Goal: Task Accomplishment & Management: Complete application form

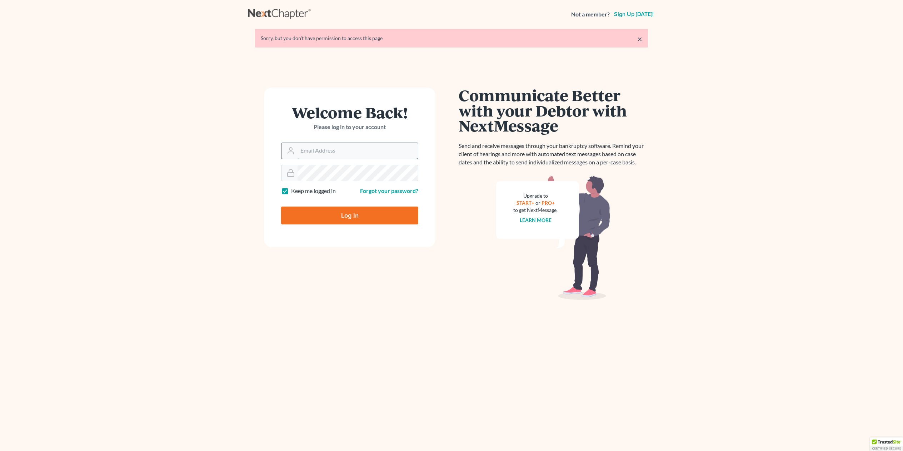
click at [322, 151] on input "Email Address" at bounding box center [358, 151] width 120 height 16
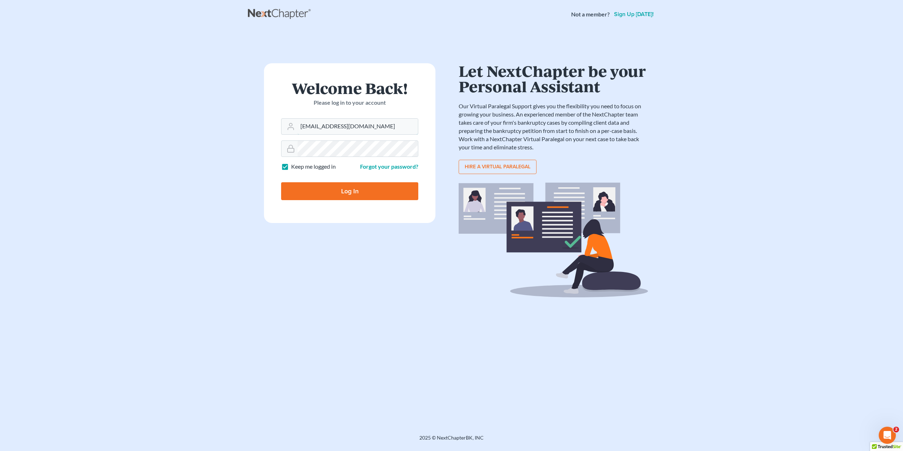
type input "[EMAIL_ADDRESS][DOMAIN_NAME]"
click at [281, 182] on input "Log In" at bounding box center [349, 191] width 137 height 18
type input "Thinking..."
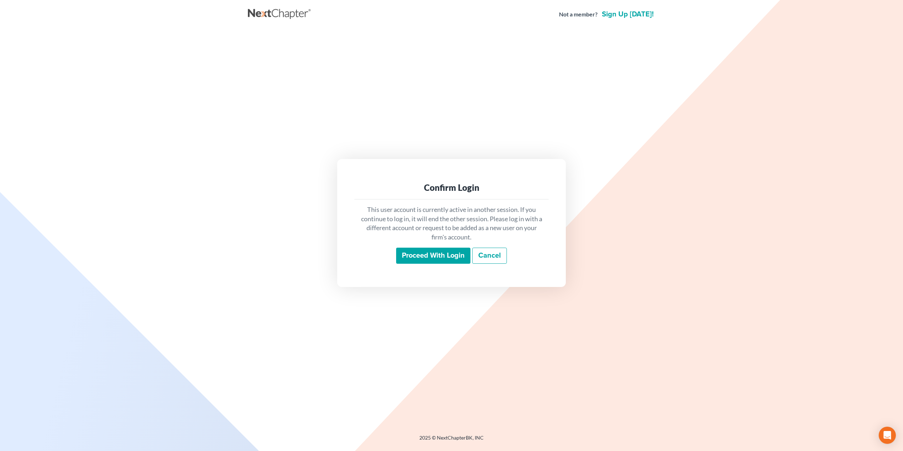
click at [442, 253] on input "Proceed with login" at bounding box center [433, 256] width 74 height 16
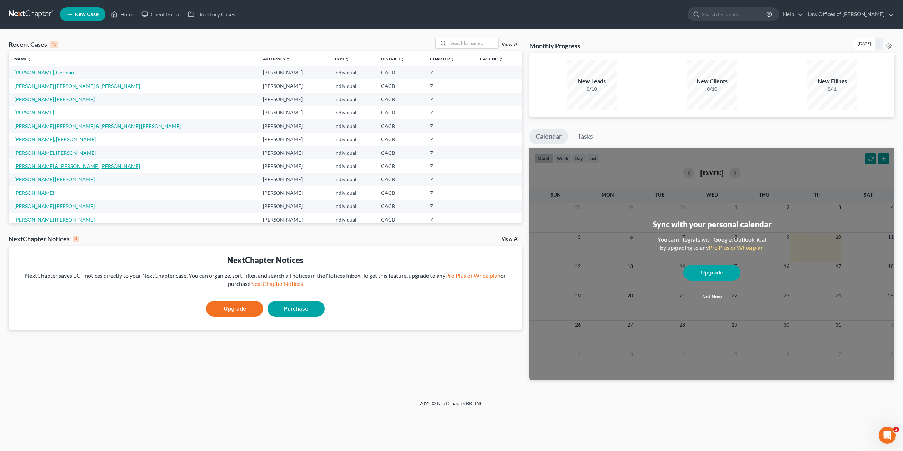
click at [64, 165] on link "Hernandez, Salvador & Monterroso Perez, Heidi" at bounding box center [77, 166] width 126 height 6
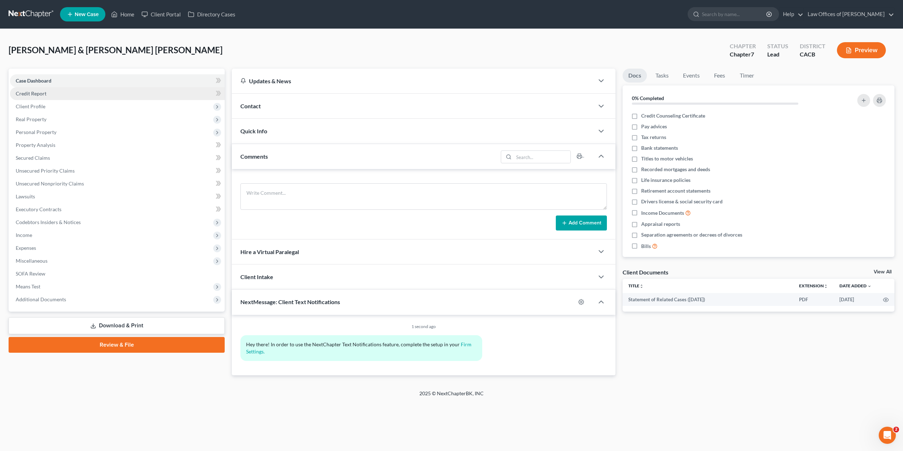
click at [35, 92] on span "Credit Report" at bounding box center [31, 93] width 31 height 6
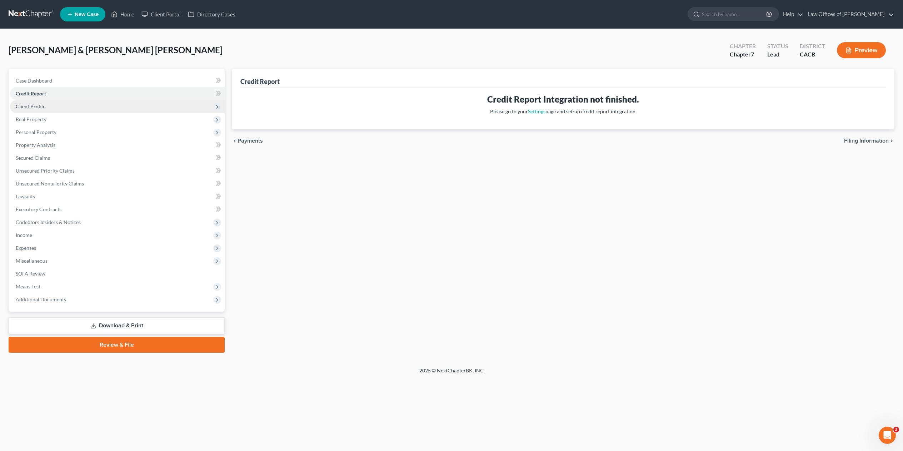
click at [28, 105] on span "Client Profile" at bounding box center [31, 106] width 30 height 6
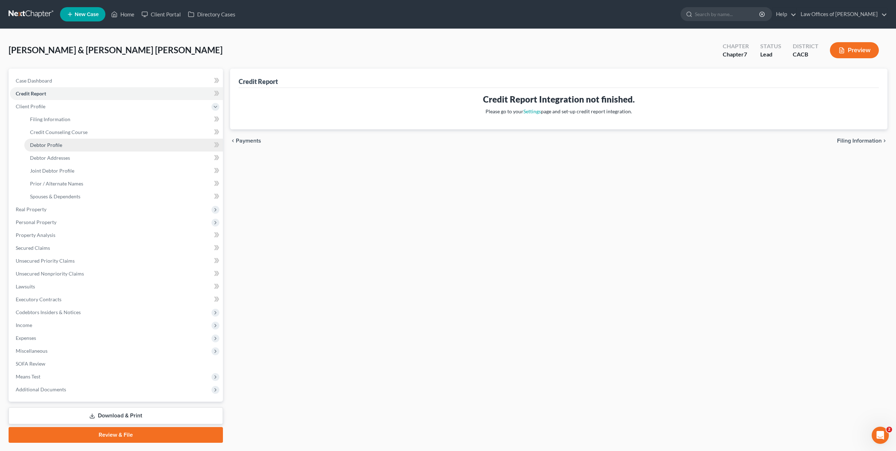
click at [59, 143] on span "Debtor Profile" at bounding box center [46, 145] width 32 height 6
select select "1"
select select "2"
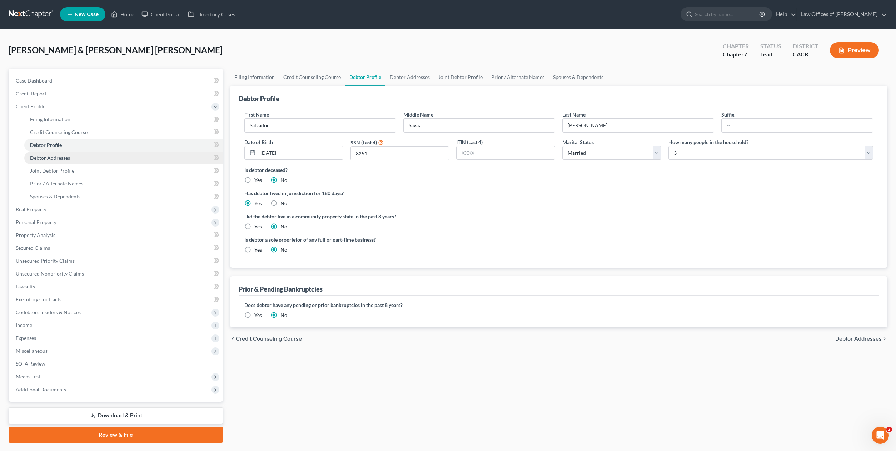
click at [59, 155] on span "Debtor Addresses" at bounding box center [50, 158] width 40 height 6
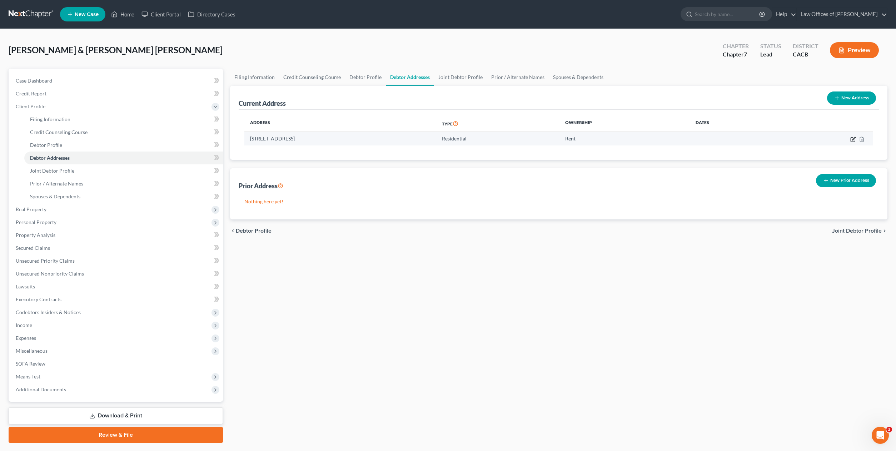
click at [852, 138] on icon "button" at bounding box center [853, 139] width 6 height 6
select select "4"
select select "0"
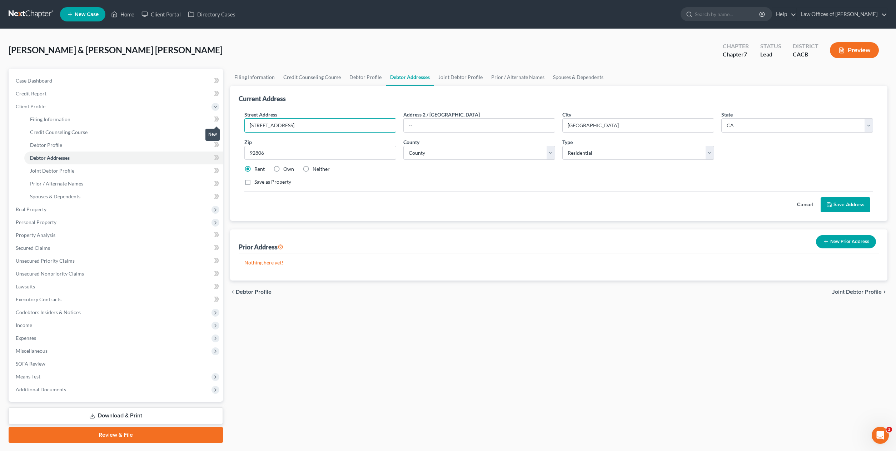
drag, startPoint x: 339, startPoint y: 121, endPoint x: 222, endPoint y: 124, distance: 116.9
click at [222, 124] on div "Petition Navigation Case Dashboard Payments Invoices Payments Payments Credit R…" at bounding box center [448, 256] width 886 height 374
click at [332, 126] on input "140 S. Sunkist Street, Appartment 31" at bounding box center [320, 126] width 151 height 14
type input "140 S. Sunkist Street, Apt. 31"
click at [59, 170] on span "Joint Debtor Profile" at bounding box center [52, 171] width 44 height 6
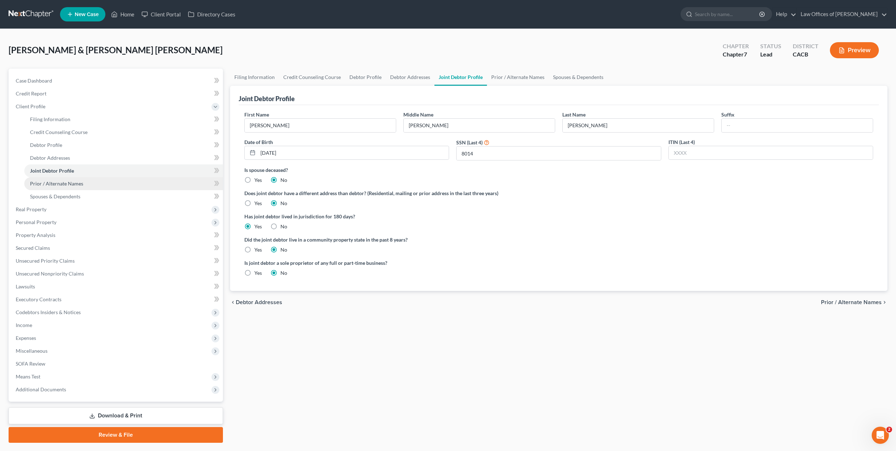
click at [76, 182] on span "Prior / Alternate Names" at bounding box center [56, 183] width 53 height 6
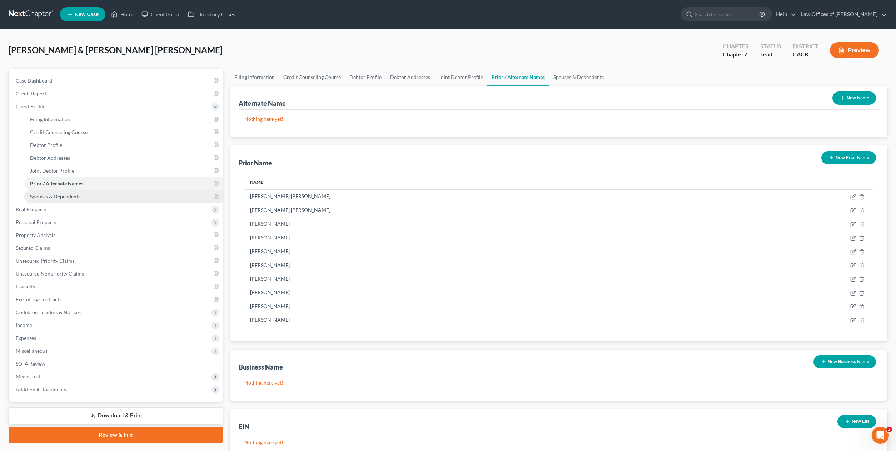
click at [66, 195] on span "Spouses & Dependents" at bounding box center [55, 196] width 50 height 6
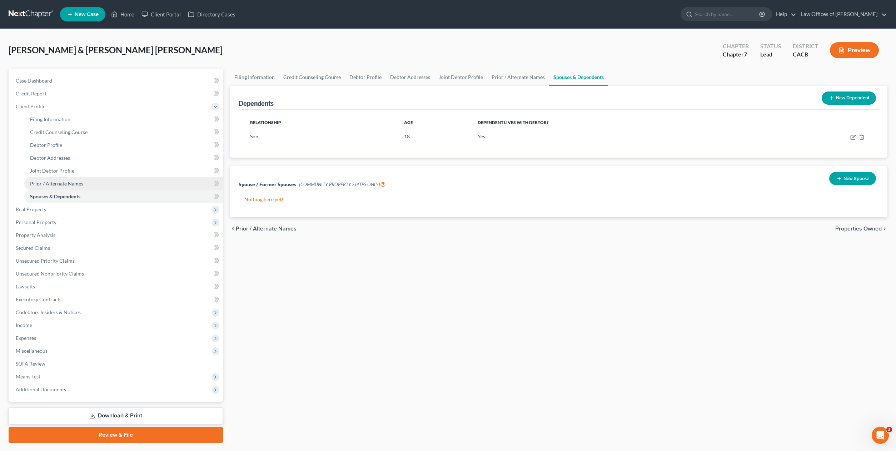
click at [67, 182] on span "Prior / Alternate Names" at bounding box center [56, 183] width 53 height 6
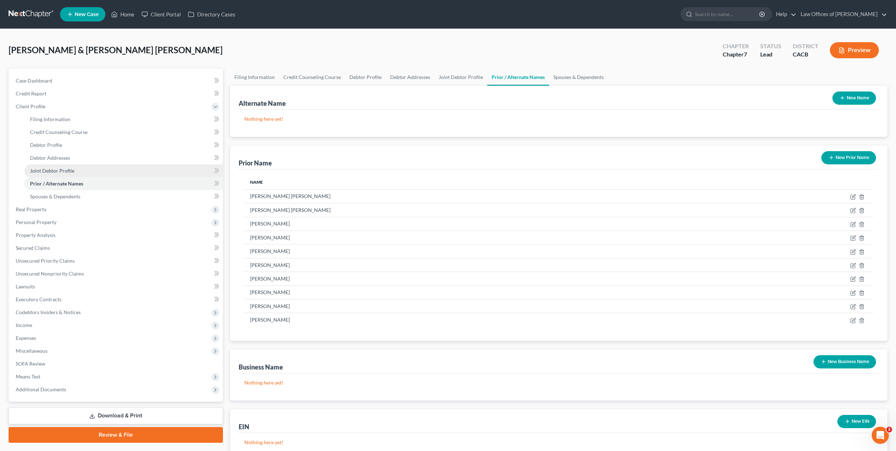
click at [66, 169] on span "Joint Debtor Profile" at bounding box center [52, 171] width 44 height 6
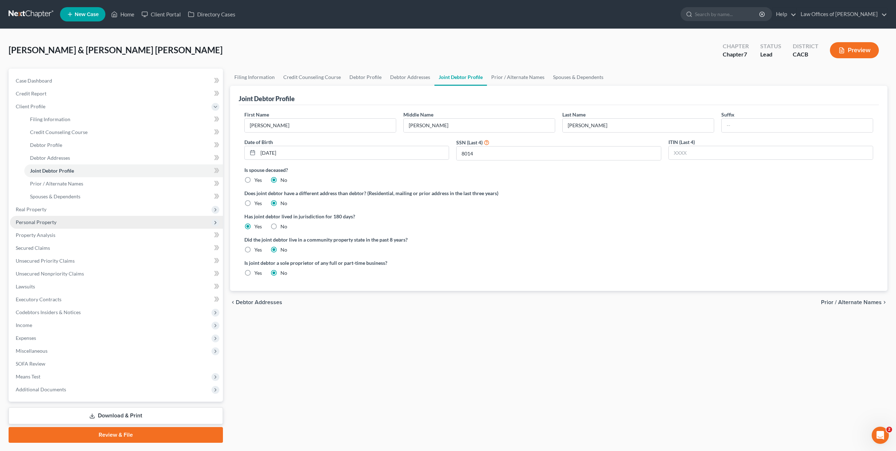
click at [46, 221] on span "Personal Property" at bounding box center [36, 222] width 41 height 6
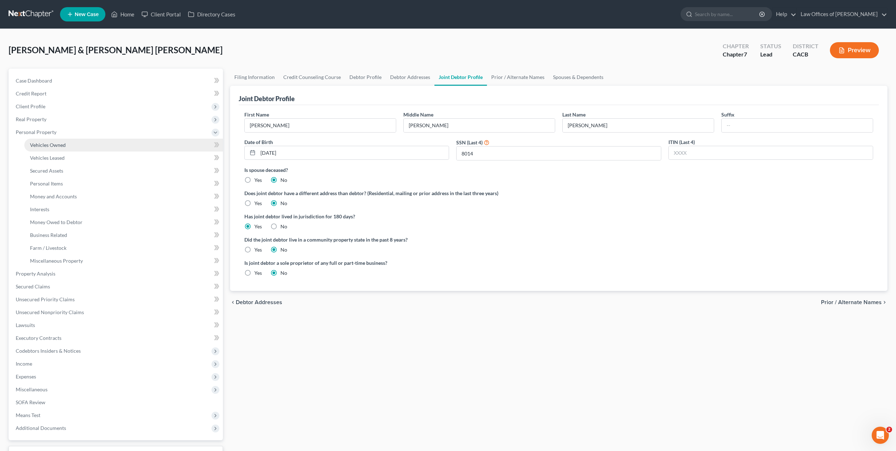
click at [59, 143] on span "Vehicles Owned" at bounding box center [48, 145] width 36 height 6
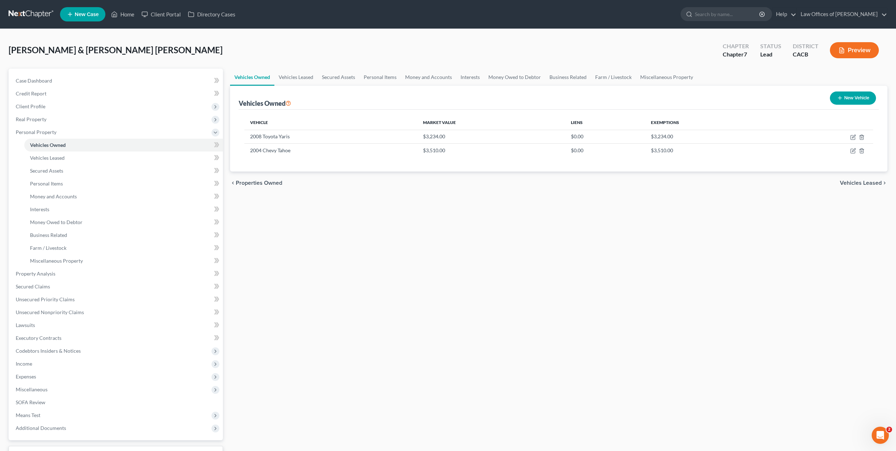
click at [849, 95] on button "New Vehicle" at bounding box center [853, 97] width 46 height 13
select select "0"
select select "2"
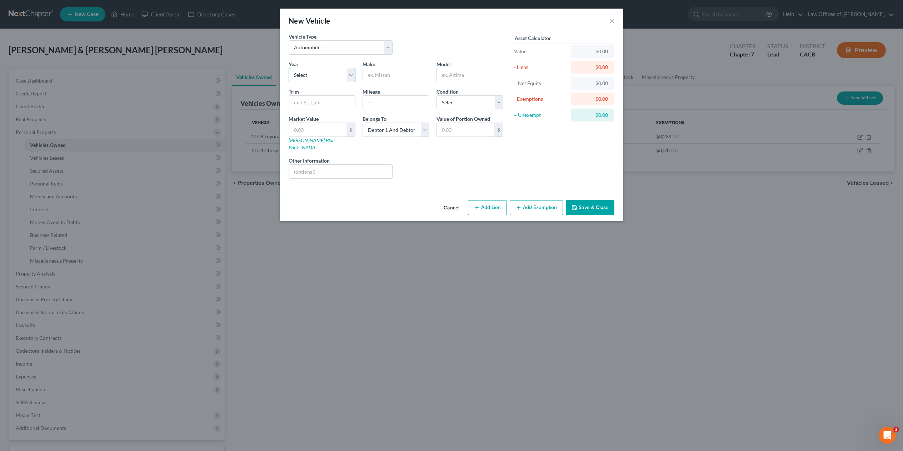
click at [351, 77] on select "Select 2026 2025 2024 2023 2022 2021 2020 2019 2018 2017 2016 2015 2014 2013 20…" at bounding box center [322, 75] width 67 height 14
select select "9"
click at [289, 68] on select "Select 2026 2025 2024 2023 2022 2021 2020 2019 2018 2017 2016 2015 2014 2013 20…" at bounding box center [322, 75] width 67 height 14
click at [408, 74] on input "text" at bounding box center [396, 75] width 66 height 14
type input "Honda"
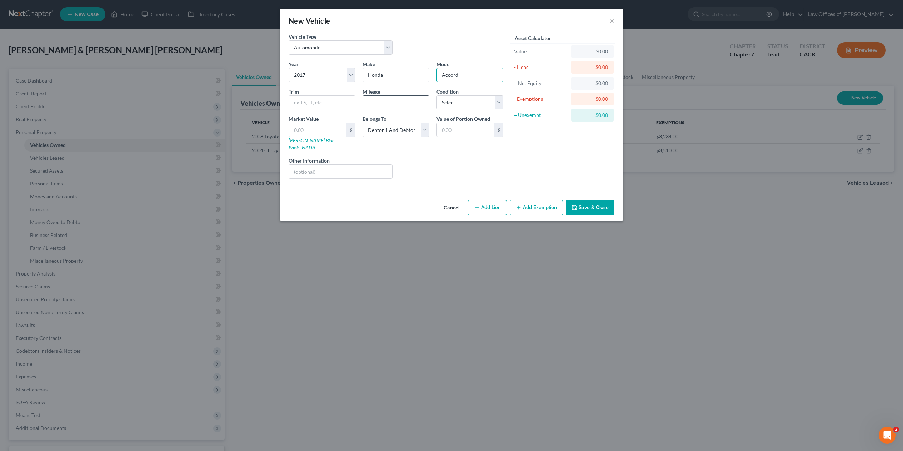
type input "Accord"
click at [389, 104] on input "text" at bounding box center [396, 103] width 66 height 14
type input "104,000.00"
click at [497, 102] on select "Select Excellent Very Good Good Fair Poor" at bounding box center [470, 102] width 67 height 14
select select "3"
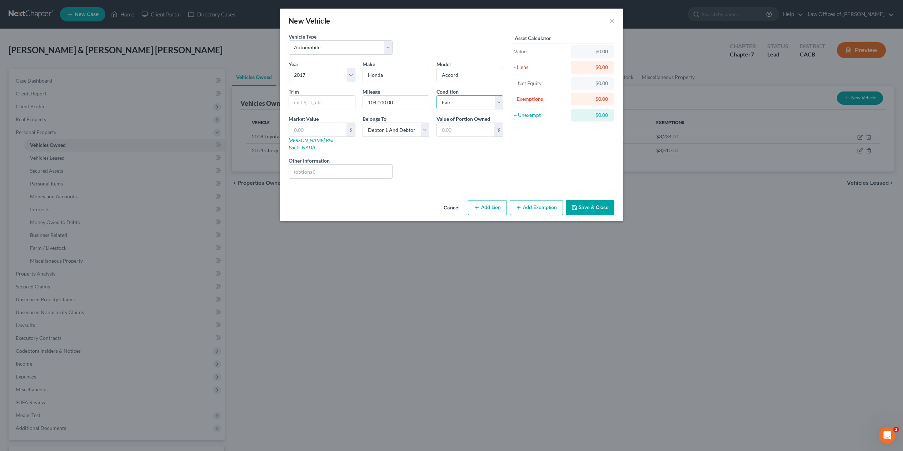
click at [437, 95] on select "Select Excellent Very Good Good Fair Poor" at bounding box center [470, 102] width 67 height 14
click at [319, 130] on input "text" at bounding box center [318, 130] width 58 height 14
click at [592, 200] on button "Save & Close" at bounding box center [590, 207] width 49 height 15
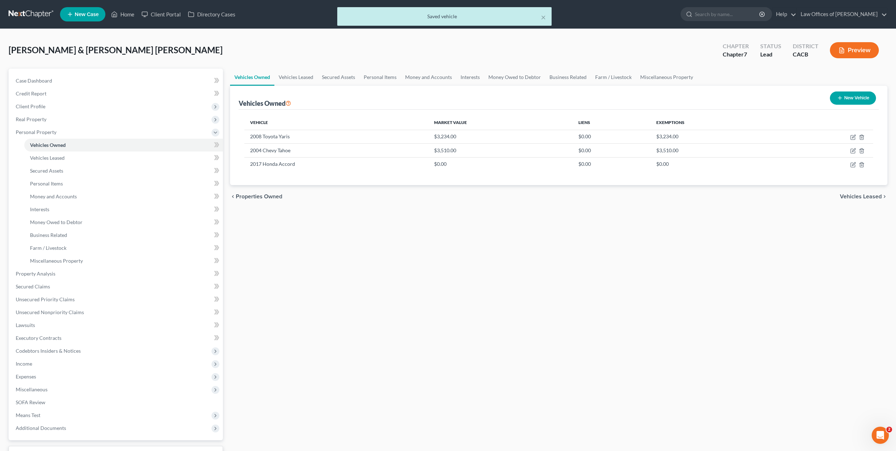
click at [849, 98] on button "New Vehicle" at bounding box center [853, 97] width 46 height 13
select select "0"
select select "2"
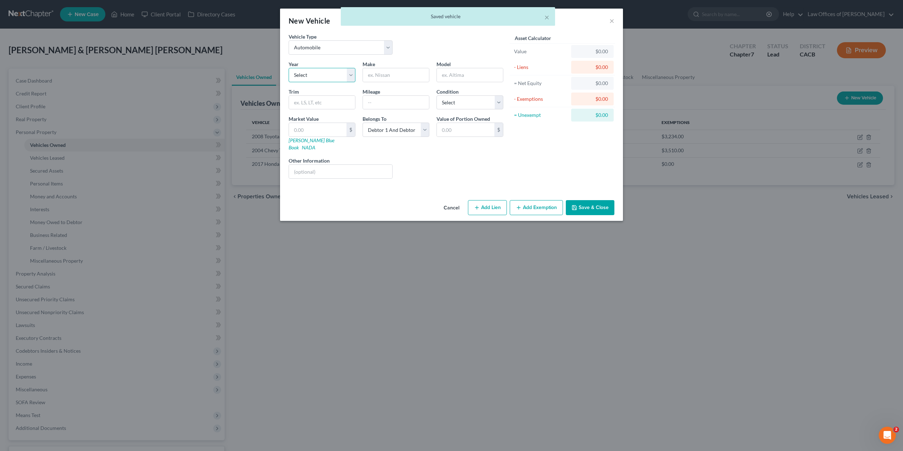
click at [350, 74] on select "Select 2026 2025 2024 2023 2022 2021 2020 2019 2018 2017 2016 2015 2014 2013 20…" at bounding box center [322, 75] width 67 height 14
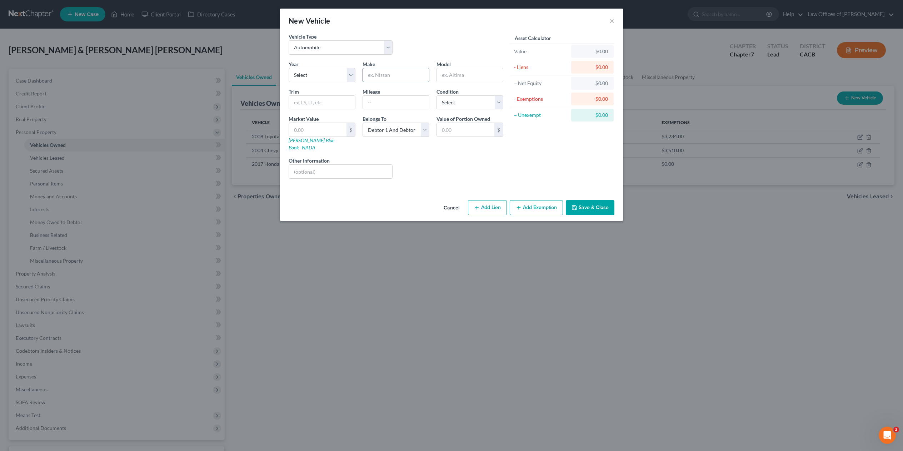
click at [412, 75] on input "text" at bounding box center [396, 75] width 66 height 14
type input "Honda"
type input "Civic"
click at [602, 200] on button "Save & Close" at bounding box center [590, 207] width 49 height 15
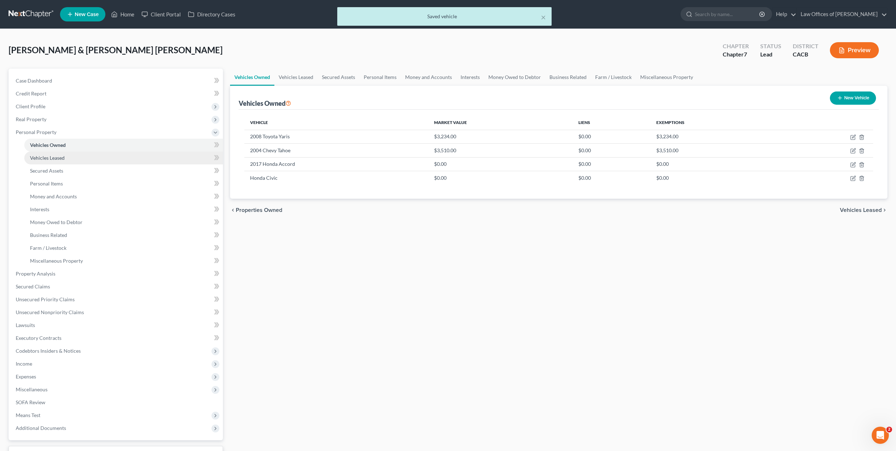
click at [58, 158] on span "Vehicles Leased" at bounding box center [47, 158] width 35 height 6
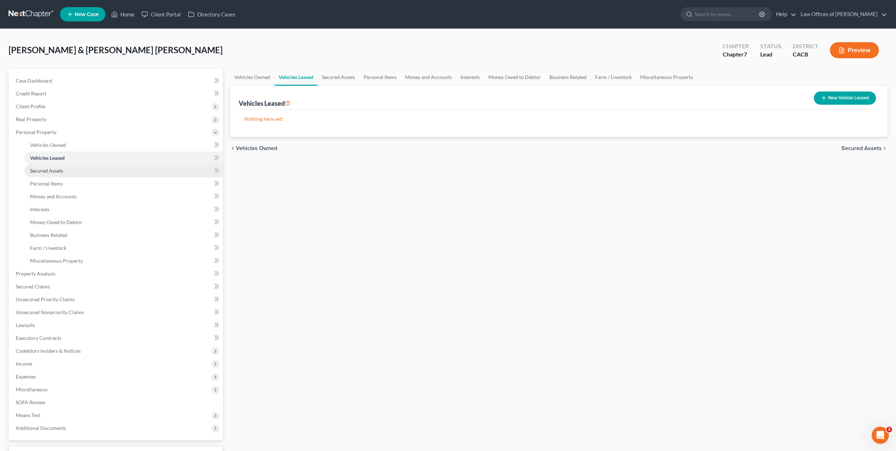
click at [58, 174] on link "Secured Assets" at bounding box center [123, 170] width 199 height 13
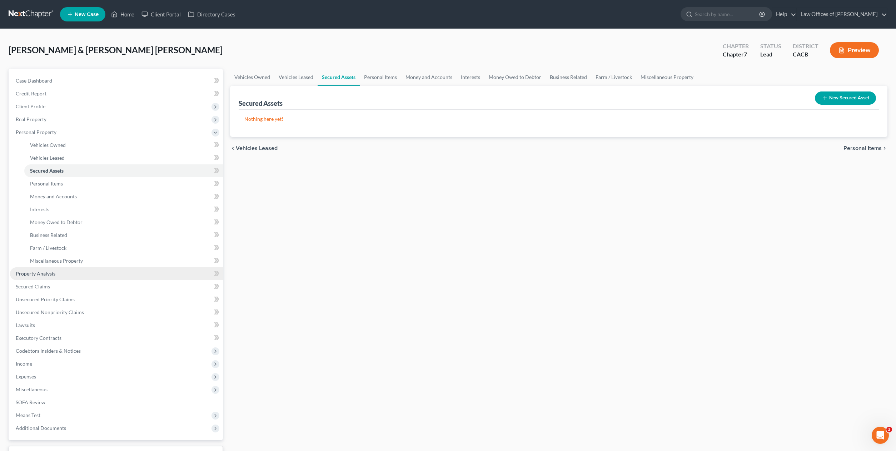
click at [47, 270] on span "Property Analysis" at bounding box center [36, 273] width 40 height 6
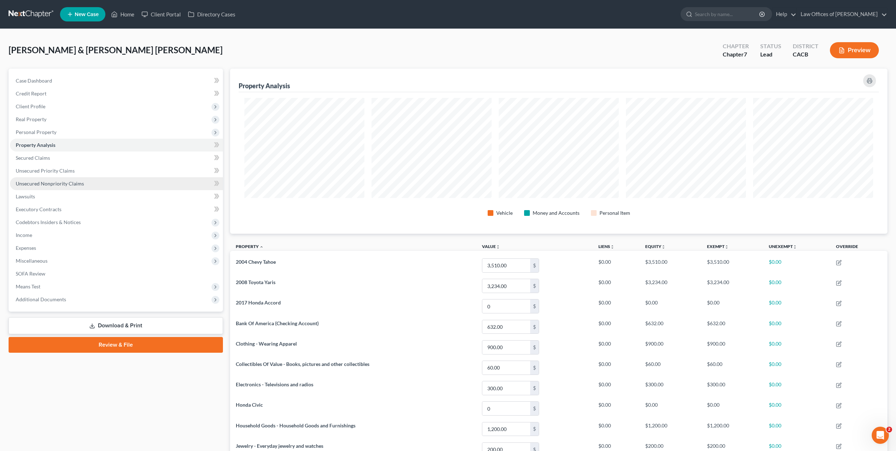
scroll to position [357122, 356630]
click at [52, 169] on span "Unsecured Priority Claims" at bounding box center [45, 171] width 59 height 6
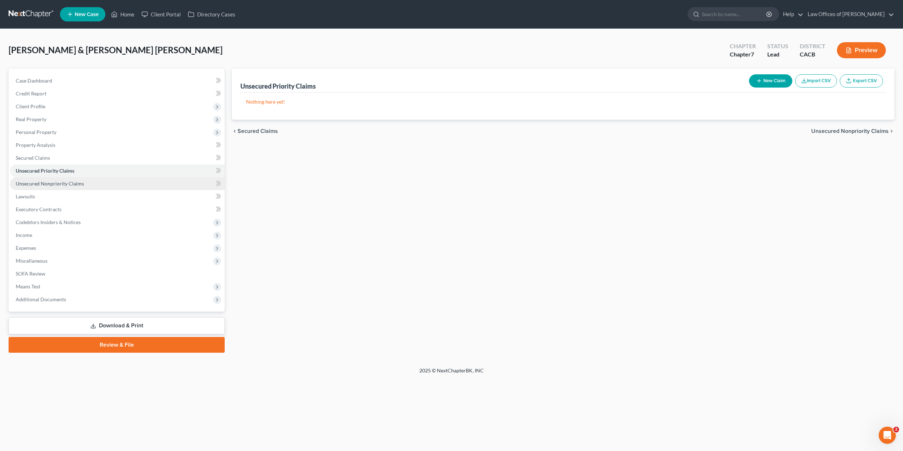
click at [46, 182] on span "Unsecured Nonpriority Claims" at bounding box center [50, 183] width 68 height 6
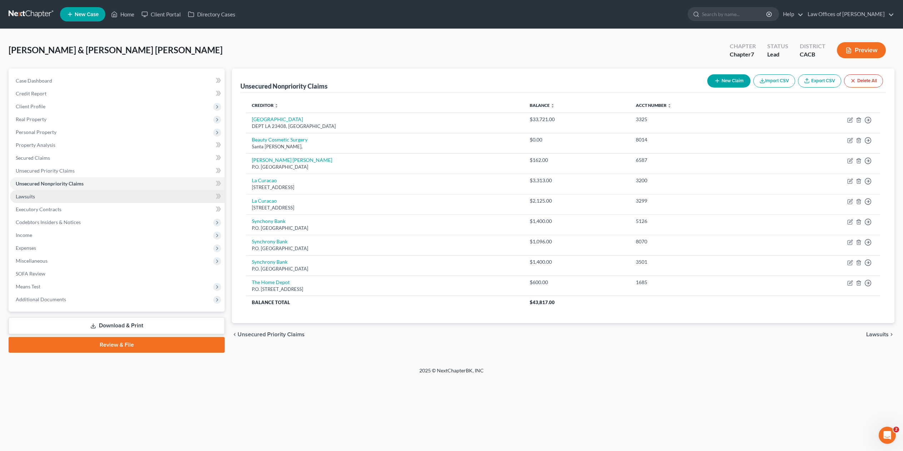
click at [34, 196] on span "Lawsuits" at bounding box center [25, 196] width 19 height 6
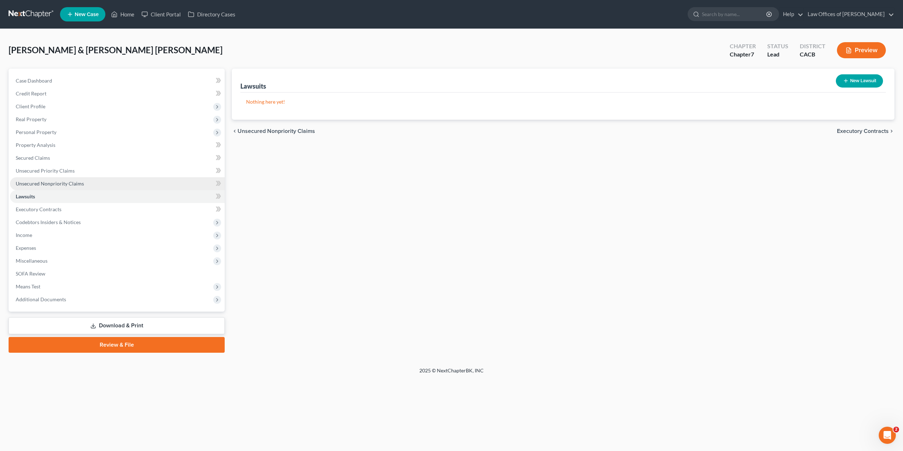
click at [48, 183] on span "Unsecured Nonpriority Claims" at bounding box center [50, 183] width 68 height 6
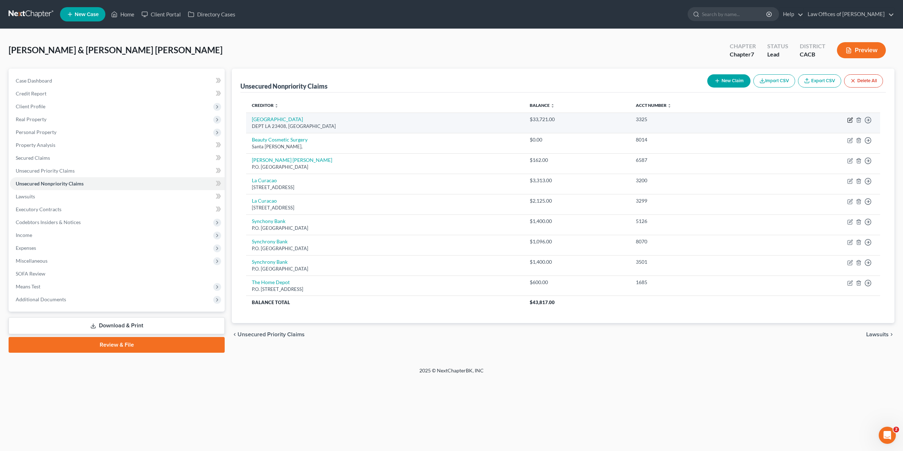
click at [850, 119] on icon "button" at bounding box center [850, 120] width 6 height 6
select select "4"
select select "9"
select select "1"
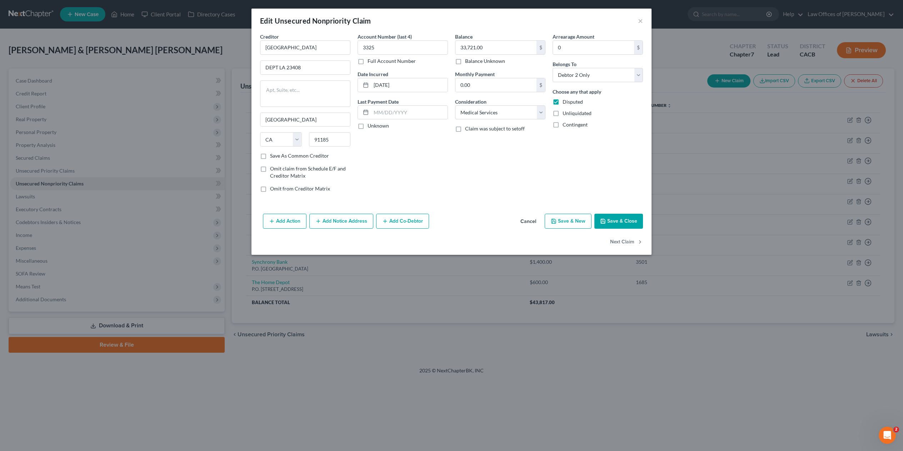
click at [618, 217] on button "Save & Close" at bounding box center [619, 221] width 49 height 15
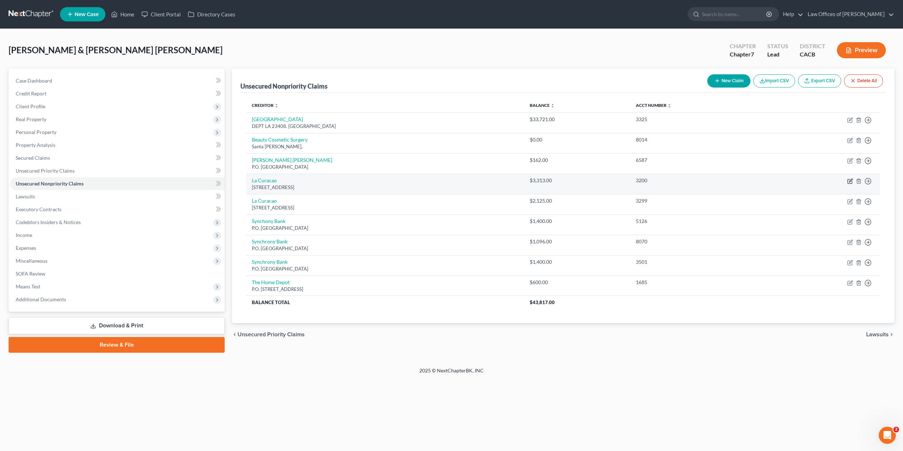
click at [851, 180] on icon "button" at bounding box center [850, 180] width 3 height 3
select select "4"
select select "2"
select select "1"
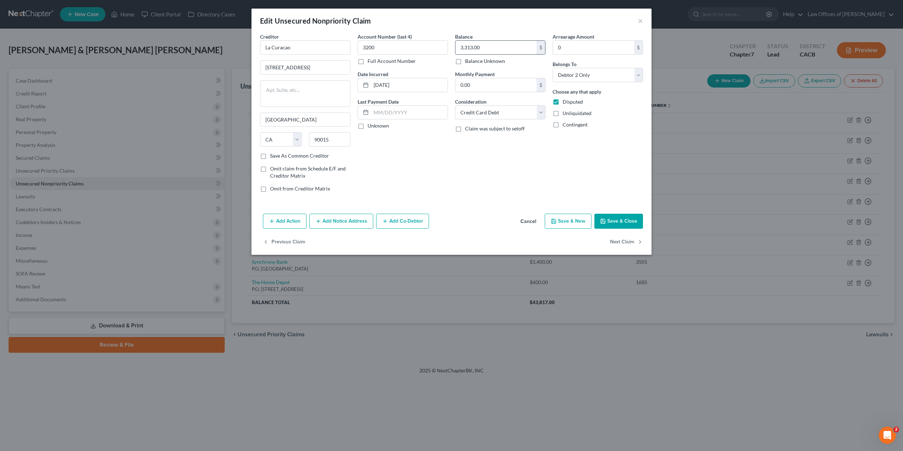
click at [485, 45] on input "3,313.00" at bounding box center [496, 48] width 81 height 14
click at [495, 51] on input "3,313.00" at bounding box center [496, 48] width 81 height 14
click at [642, 22] on button "×" at bounding box center [640, 20] width 5 height 9
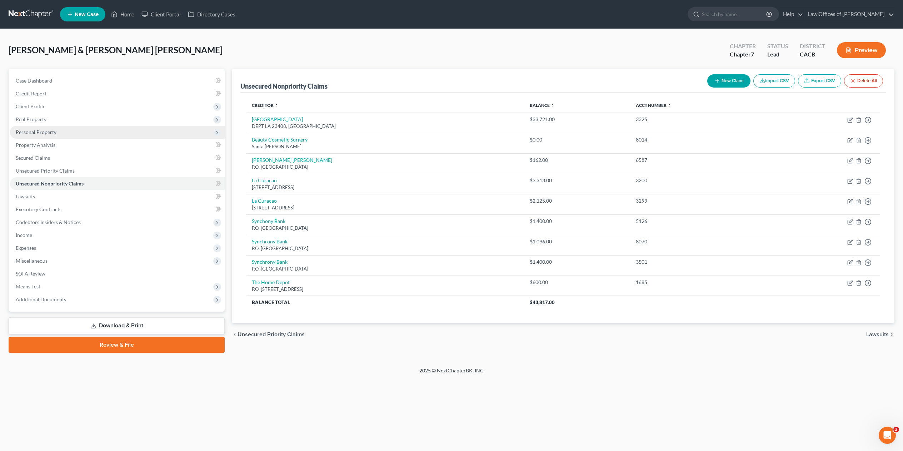
click at [40, 127] on span "Personal Property" at bounding box center [117, 132] width 215 height 13
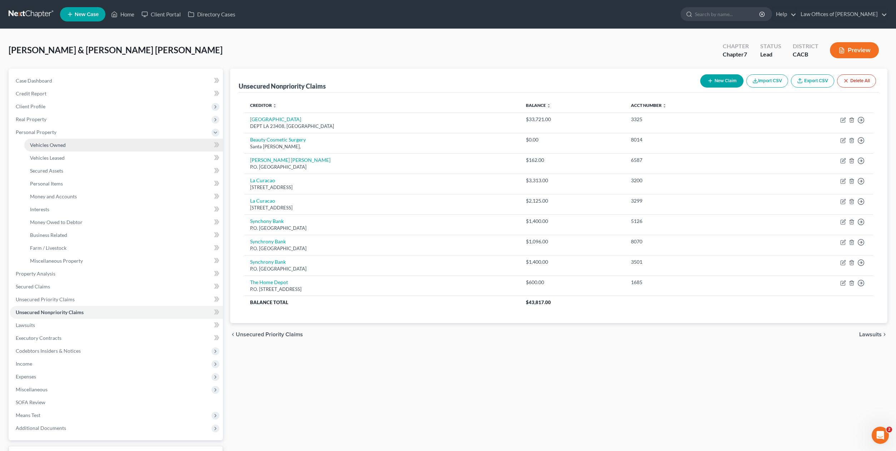
click at [39, 143] on span "Vehicles Owned" at bounding box center [48, 145] width 36 height 6
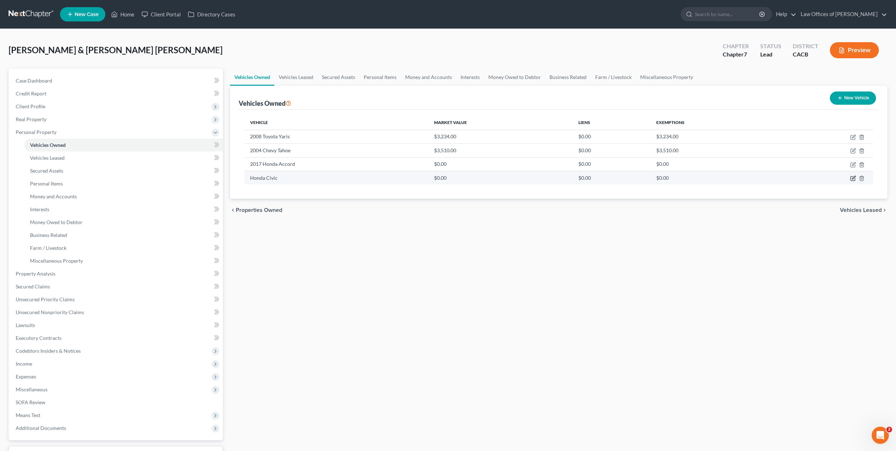
click at [854, 178] on icon "button" at bounding box center [853, 177] width 3 height 3
select select "0"
select select "2"
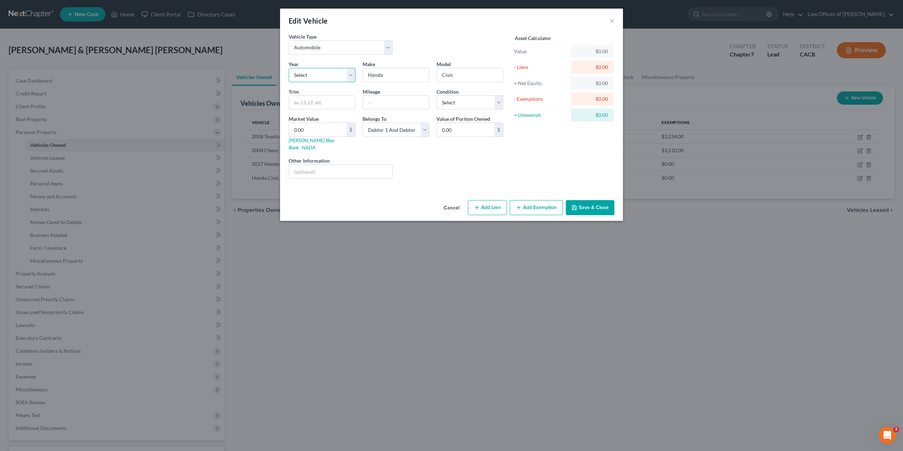
click at [343, 76] on select "Select 2026 2025 2024 2023 2022 2021 2020 2019 2018 2017 2016 2015 2014 2013 20…" at bounding box center [322, 75] width 67 height 14
click at [612, 17] on button "×" at bounding box center [612, 20] width 5 height 9
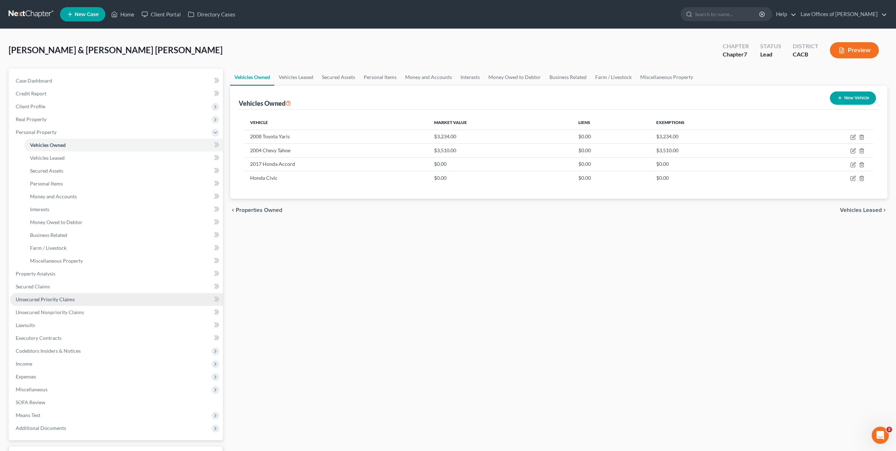
click at [67, 294] on link "Unsecured Priority Claims" at bounding box center [116, 299] width 213 height 13
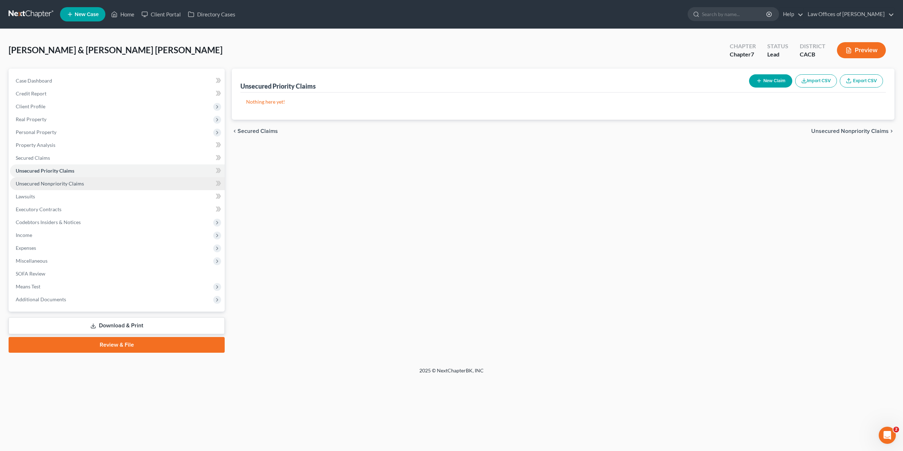
click at [50, 183] on span "Unsecured Nonpriority Claims" at bounding box center [50, 183] width 68 height 6
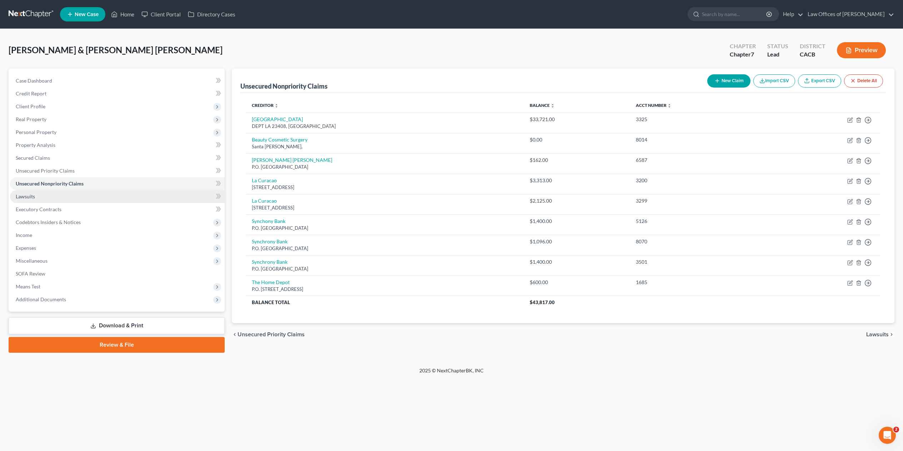
click at [26, 192] on link "Lawsuits" at bounding box center [117, 196] width 215 height 13
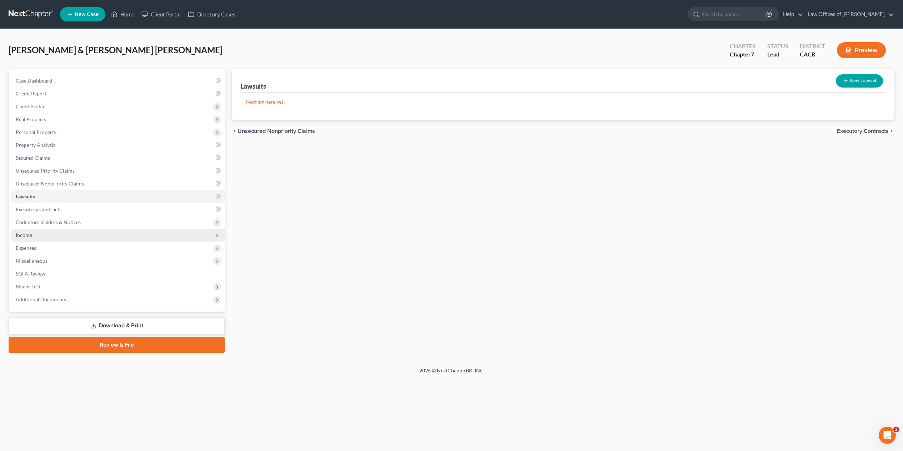
click at [26, 234] on span "Income" at bounding box center [24, 235] width 16 height 6
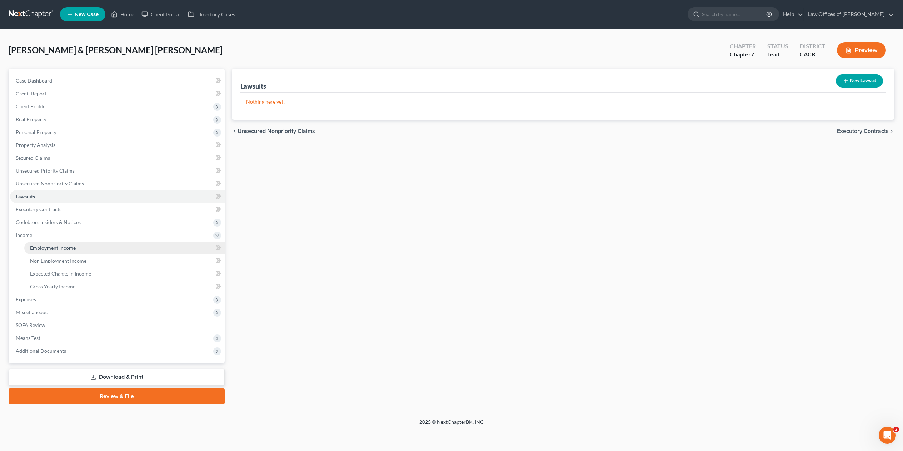
click at [46, 249] on span "Employment Income" at bounding box center [53, 248] width 46 height 6
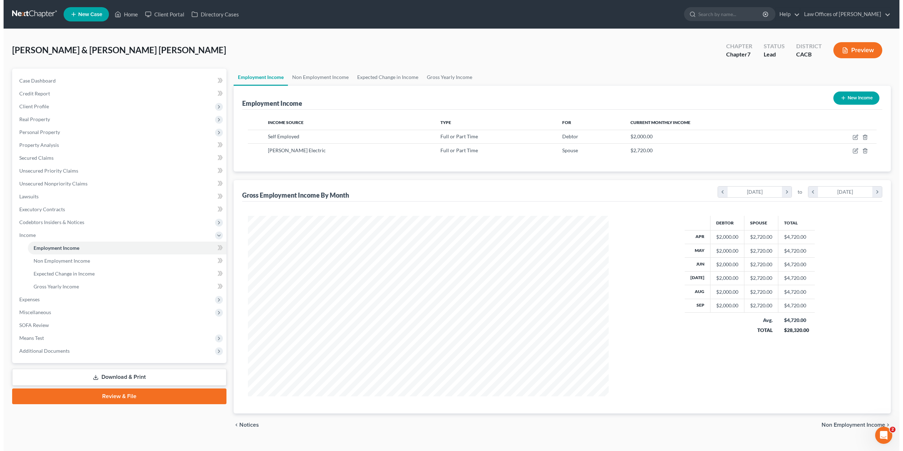
scroll to position [180, 375]
click at [854, 150] on icon "button" at bounding box center [852, 151] width 6 height 6
select select "0"
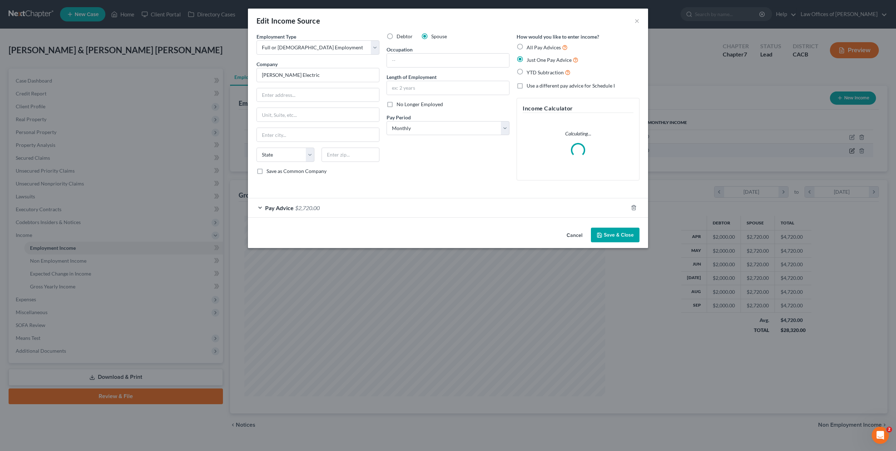
scroll to position [182, 378]
click at [259, 209] on div "Pay Advice $2,720.00" at bounding box center [442, 207] width 380 height 19
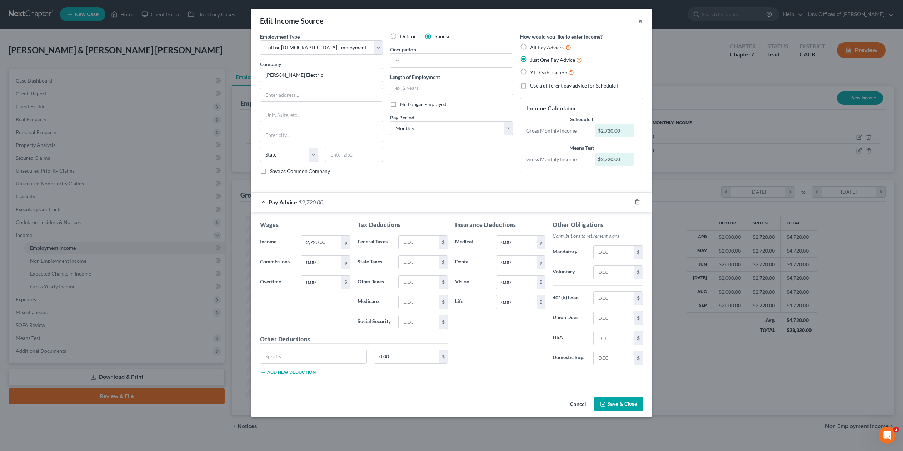
click at [642, 21] on button "×" at bounding box center [640, 20] width 5 height 9
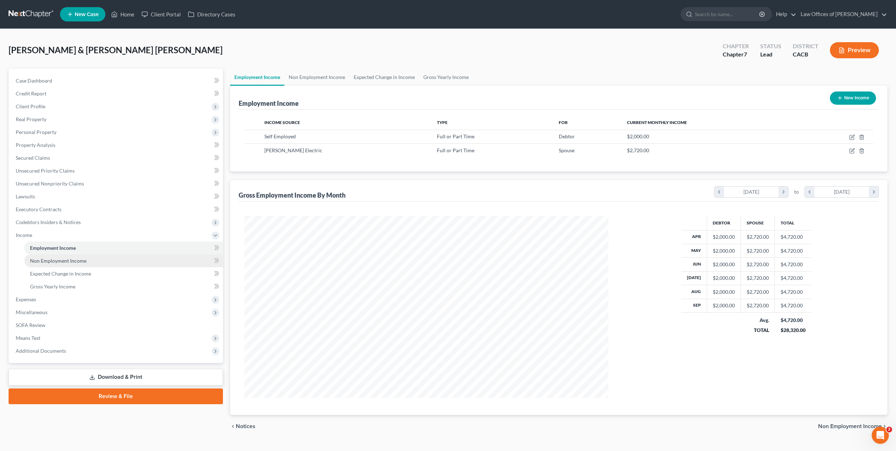
scroll to position [357107, 356912]
click at [29, 299] on span "Expenses" at bounding box center [26, 299] width 20 height 6
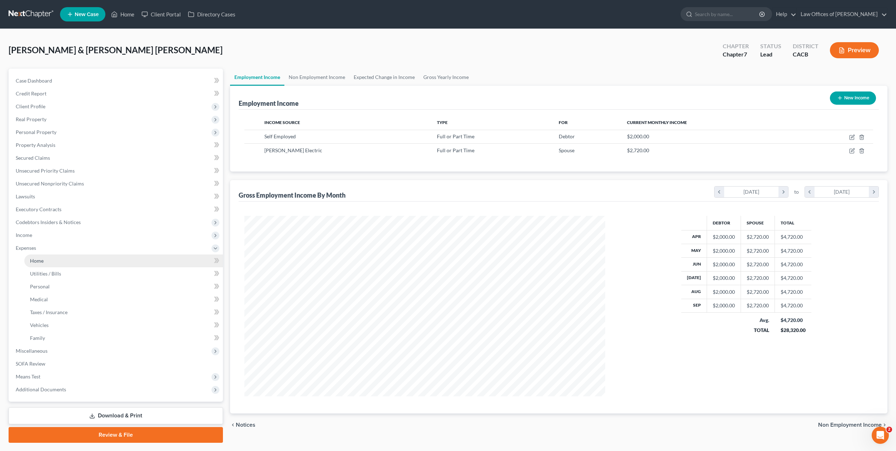
click at [41, 260] on span "Home" at bounding box center [37, 261] width 14 height 6
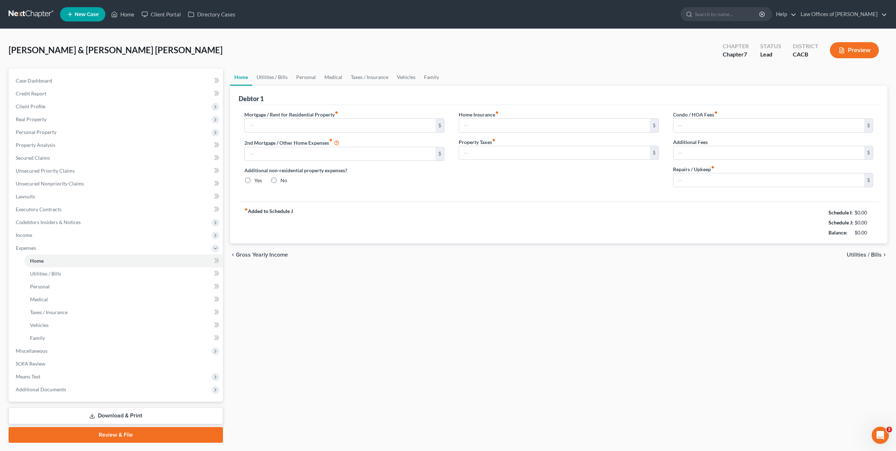
type input "2,200.00"
type input "0.00"
radio input "true"
type input "0.00"
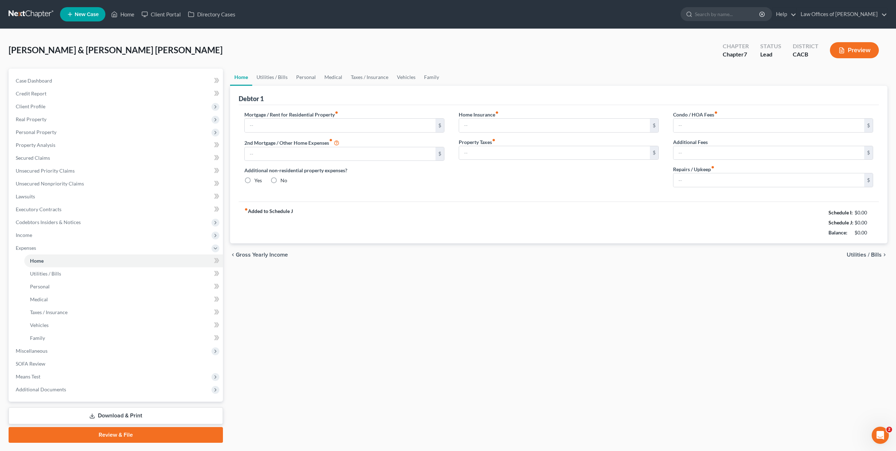
type input "0.00"
click at [326, 124] on input "2,200.00" at bounding box center [340, 126] width 191 height 14
type input "2,830.00"
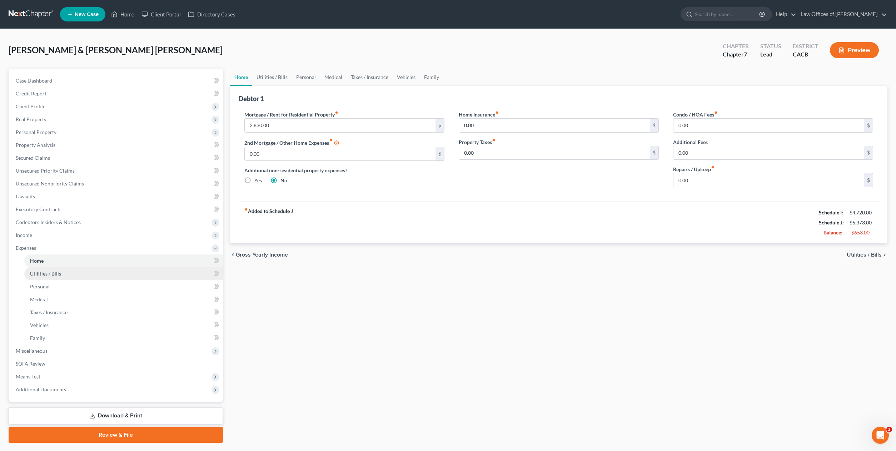
click at [59, 273] on span "Utilities / Bills" at bounding box center [45, 273] width 31 height 6
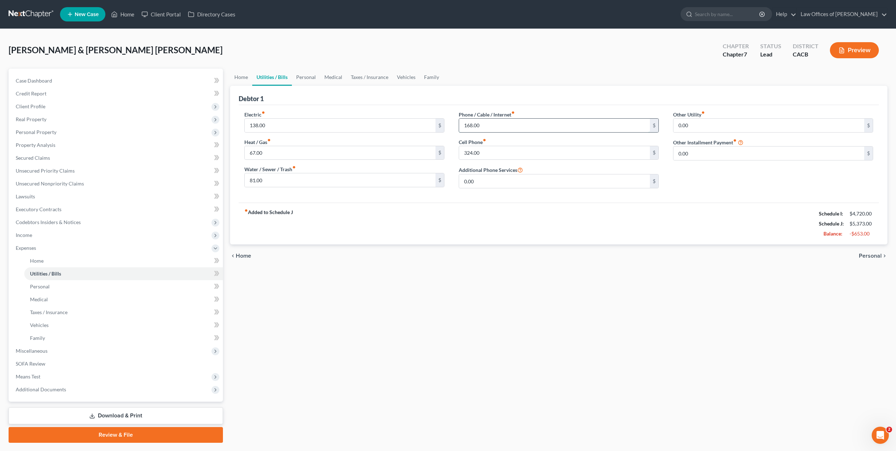
click at [504, 124] on input "168.00" at bounding box center [554, 126] width 191 height 14
click at [499, 151] on input "324.00" at bounding box center [554, 153] width 191 height 14
click at [502, 150] on input "324.00" at bounding box center [554, 153] width 191 height 14
click at [501, 149] on input "324.00" at bounding box center [554, 153] width 191 height 14
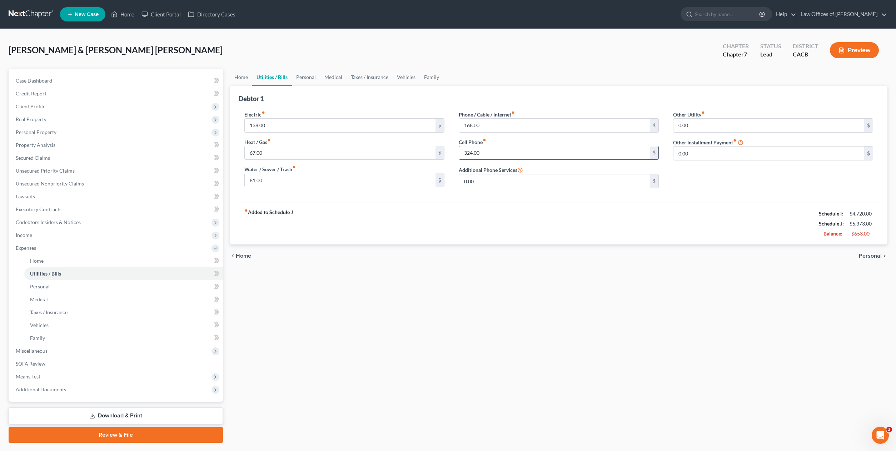
click at [502, 155] on input "324.00" at bounding box center [554, 153] width 191 height 14
type input "350.00"
click at [317, 119] on input "138.00" at bounding box center [340, 126] width 191 height 14
type input "140.00"
click at [39, 285] on span "Personal" at bounding box center [40, 286] width 20 height 6
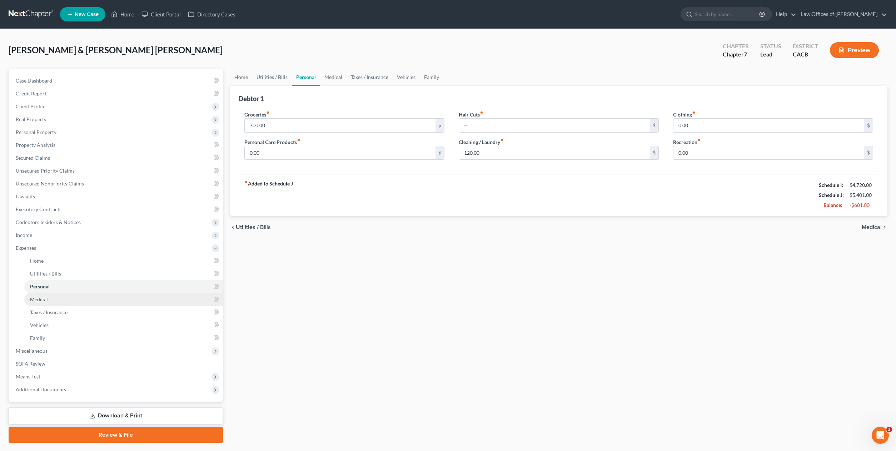
click at [46, 296] on span "Medical" at bounding box center [39, 299] width 18 height 6
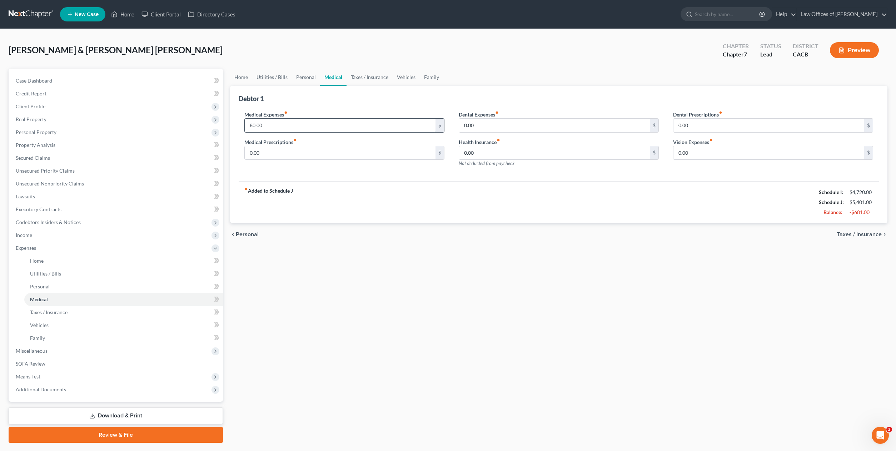
click at [330, 122] on input "80.00" at bounding box center [340, 126] width 191 height 14
click at [338, 125] on input "80.00" at bounding box center [340, 126] width 191 height 14
click at [340, 125] on input "80.00" at bounding box center [340, 126] width 191 height 14
type input "8"
type input "100.00"
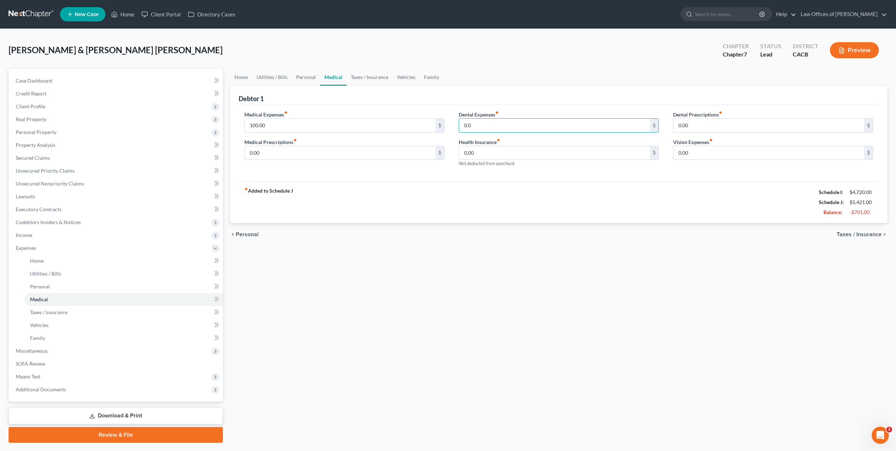
type input "0.00"
click at [565, 151] on input "0.00" at bounding box center [554, 153] width 191 height 14
click at [728, 148] on input "0.00" at bounding box center [768, 153] width 191 height 14
click at [728, 146] on input "0.00" at bounding box center [768, 153] width 191 height 14
click at [728, 148] on input "0.00" at bounding box center [768, 153] width 191 height 14
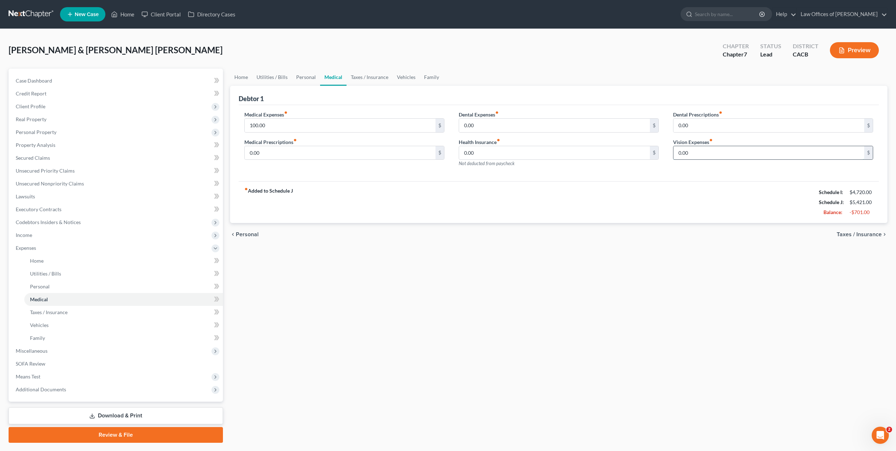
click at [725, 149] on input "0.00" at bounding box center [768, 153] width 191 height 14
click at [736, 123] on input "0.00" at bounding box center [768, 126] width 191 height 14
click at [735, 123] on input "0.00" at bounding box center [768, 126] width 191 height 14
click at [531, 155] on input "0.00" at bounding box center [554, 153] width 191 height 14
click at [752, 151] on input "0.00" at bounding box center [768, 153] width 191 height 14
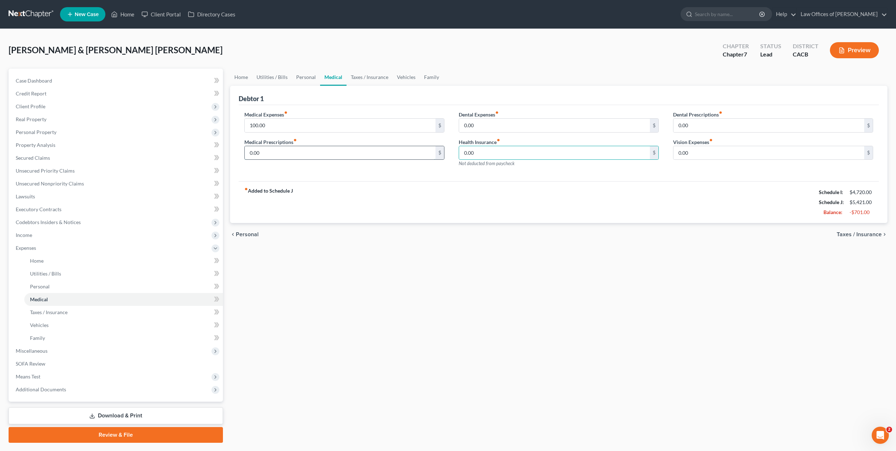
click at [296, 150] on input "0.00" at bounding box center [340, 153] width 191 height 14
click at [55, 312] on span "Taxes / Insurance" at bounding box center [49, 312] width 38 height 6
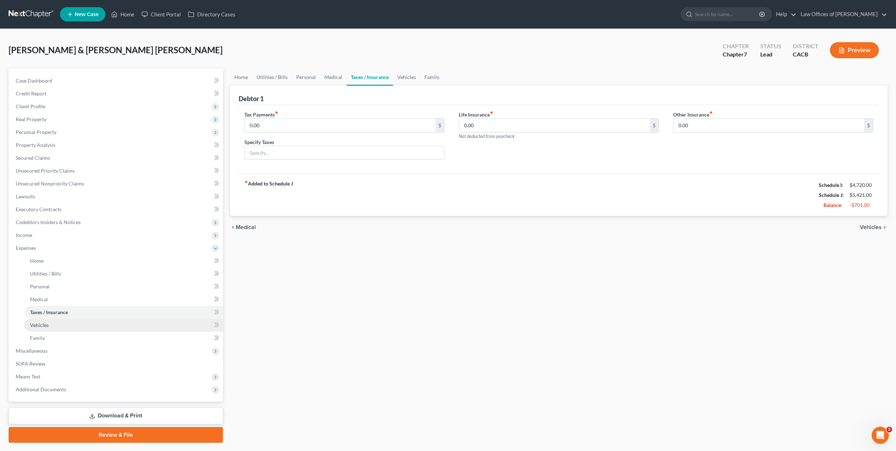
click at [50, 324] on link "Vehicles" at bounding box center [123, 325] width 199 height 13
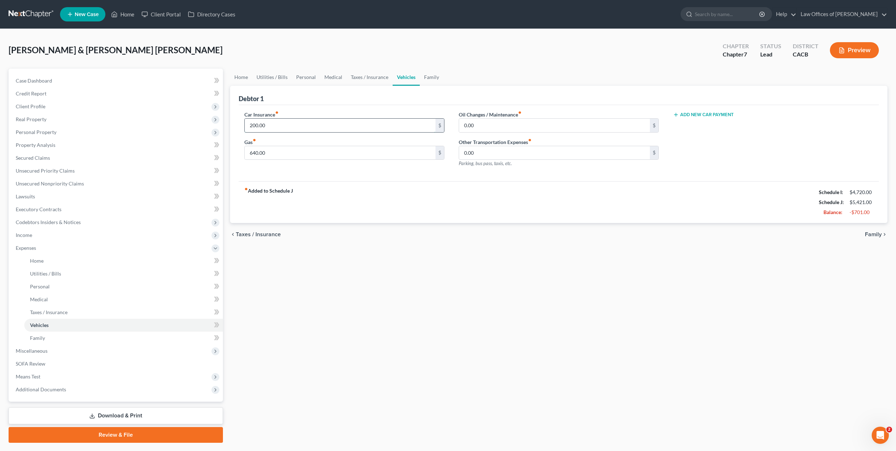
click at [303, 126] on input "200.00" at bounding box center [340, 126] width 191 height 14
drag, startPoint x: 328, startPoint y: 151, endPoint x: 323, endPoint y: 142, distance: 10.7
click at [328, 151] on input "640.00" at bounding box center [340, 153] width 191 height 14
click at [290, 121] on input "200.00" at bounding box center [340, 126] width 191 height 14
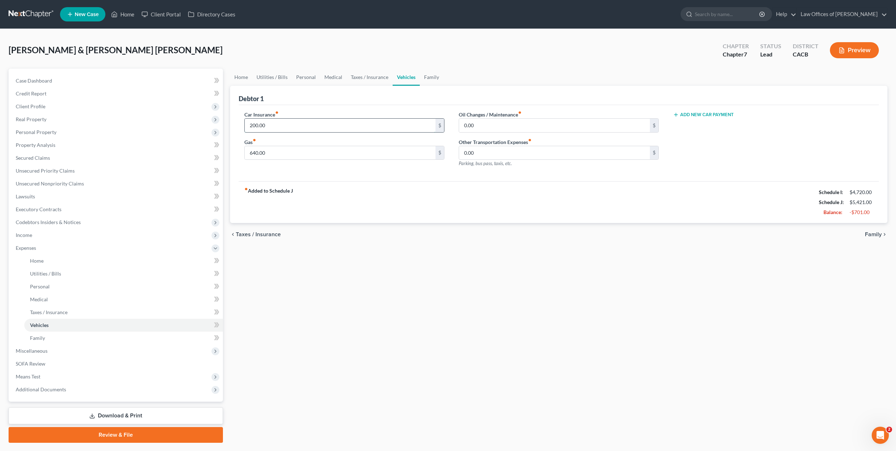
click at [304, 125] on input "200.00" at bounding box center [340, 126] width 191 height 14
drag, startPoint x: 304, startPoint y: 125, endPoint x: 253, endPoint y: 118, distance: 50.9
click at [244, 121] on div "Car Insurance fiber_manual_record 200.00 $ Gas fiber_manual_record 640.00 $" at bounding box center [344, 142] width 214 height 62
type input "468.00"
click at [299, 152] on input "640.00" at bounding box center [340, 153] width 191 height 14
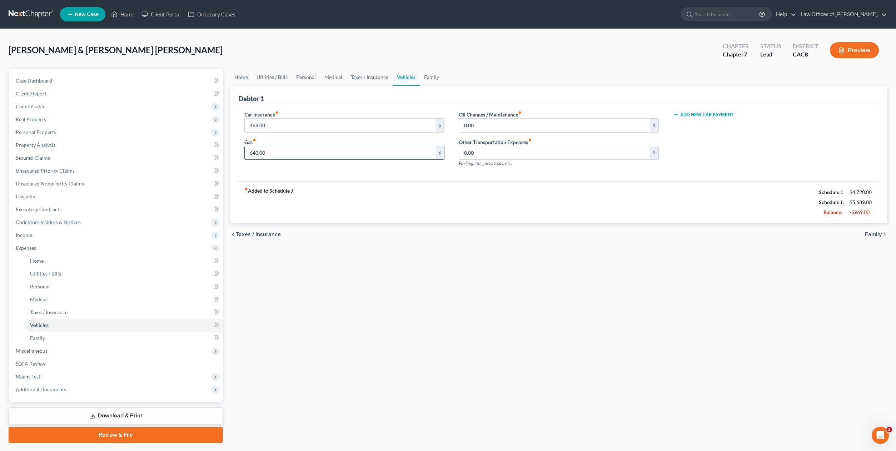
click at [299, 152] on input "640.00" at bounding box center [340, 153] width 191 height 14
click at [46, 335] on link "Family" at bounding box center [123, 338] width 199 height 13
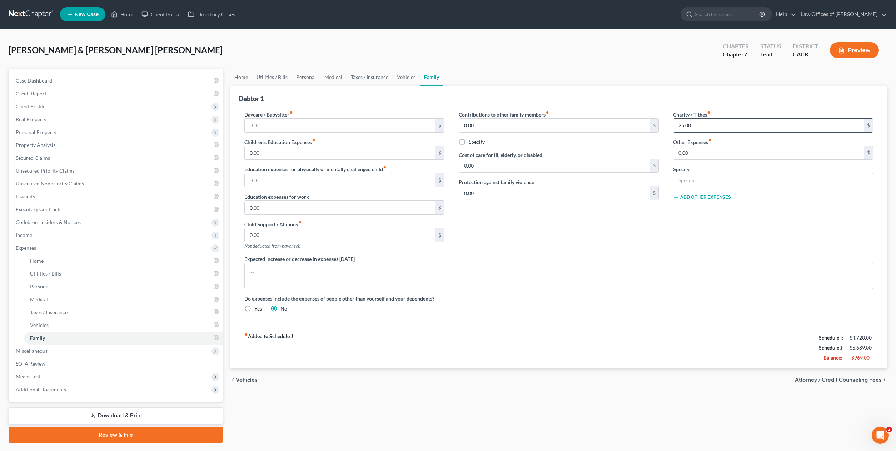
click at [716, 120] on input "25.00" at bounding box center [768, 126] width 191 height 14
click at [701, 123] on input "25.00" at bounding box center [768, 126] width 191 height 14
click at [710, 126] on input "25.00" at bounding box center [768, 126] width 191 height 14
click at [26, 260] on link "Home" at bounding box center [123, 260] width 199 height 13
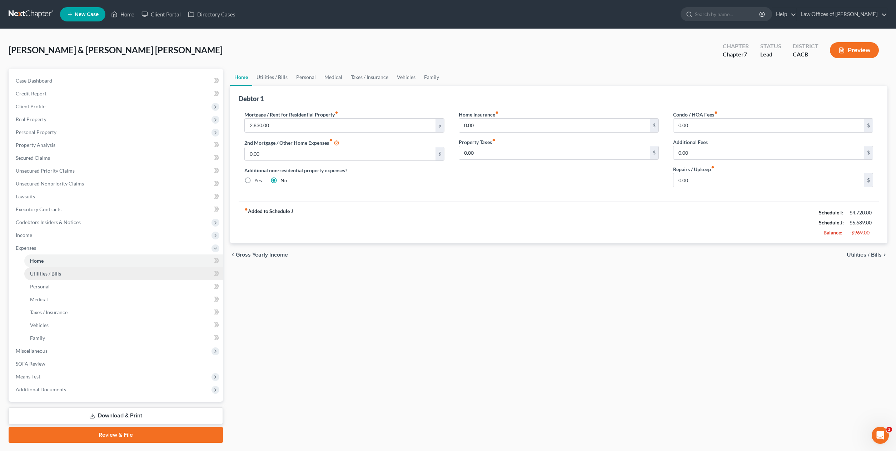
click at [62, 272] on link "Utilities / Bills" at bounding box center [123, 273] width 199 height 13
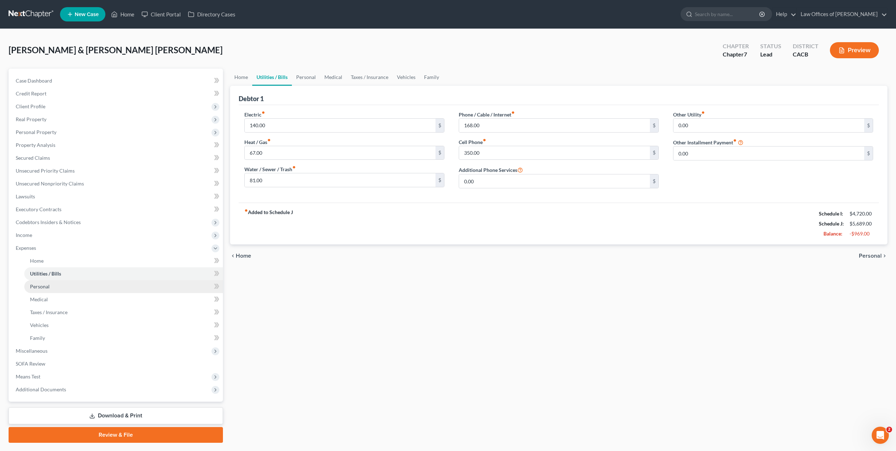
click at [51, 286] on link "Personal" at bounding box center [123, 286] width 199 height 13
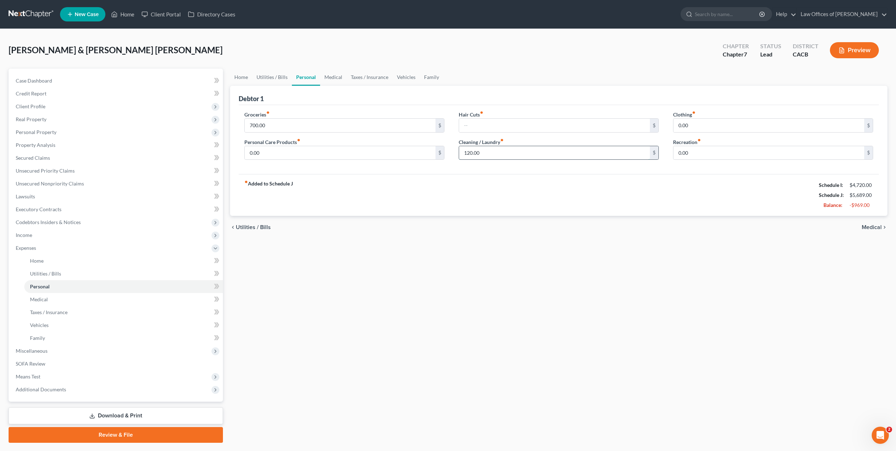
click at [494, 152] on input "120.00" at bounding box center [554, 153] width 191 height 14
click at [485, 150] on input "120.00" at bounding box center [554, 153] width 191 height 14
click at [29, 233] on span "Income" at bounding box center [24, 235] width 16 height 6
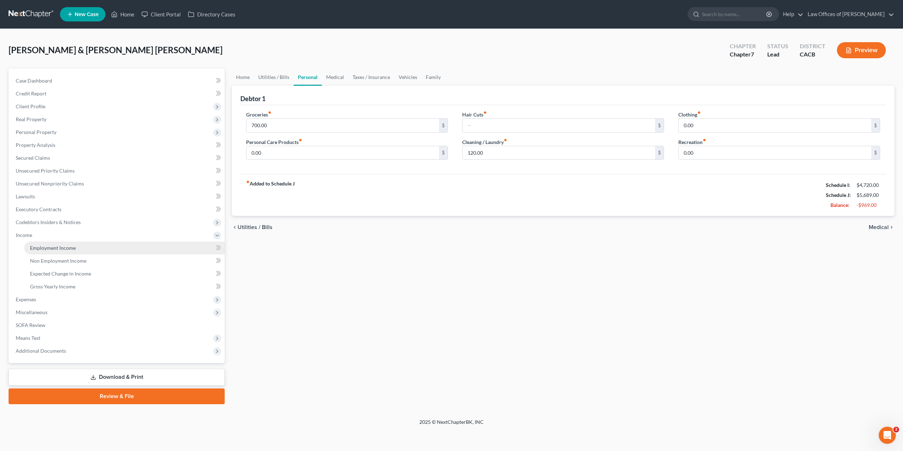
click at [60, 245] on span "Employment Income" at bounding box center [53, 248] width 46 height 6
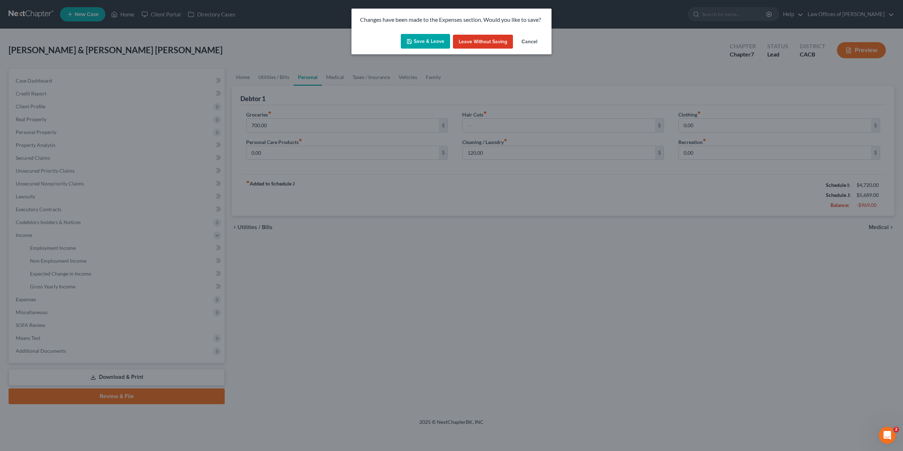
click at [428, 44] on button "Save & Leave" at bounding box center [425, 41] width 49 height 15
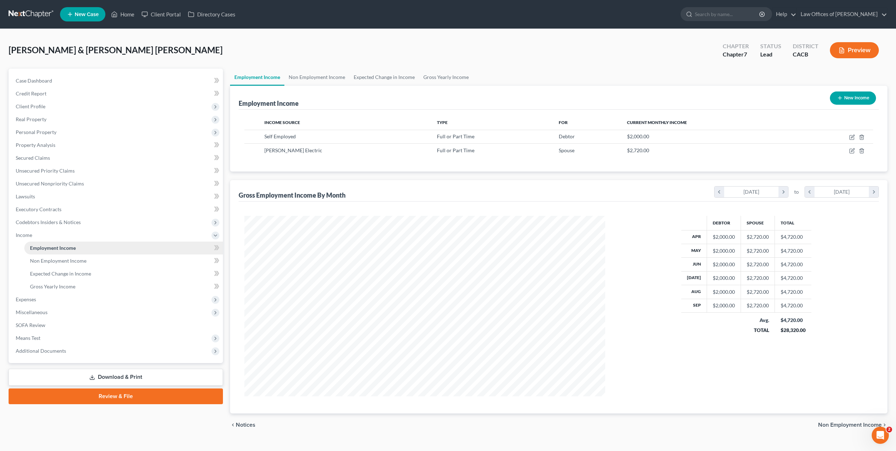
scroll to position [180, 375]
click at [49, 247] on span "Employment Income" at bounding box center [53, 248] width 46 height 6
click at [63, 258] on span "Non Employment Income" at bounding box center [58, 261] width 56 height 6
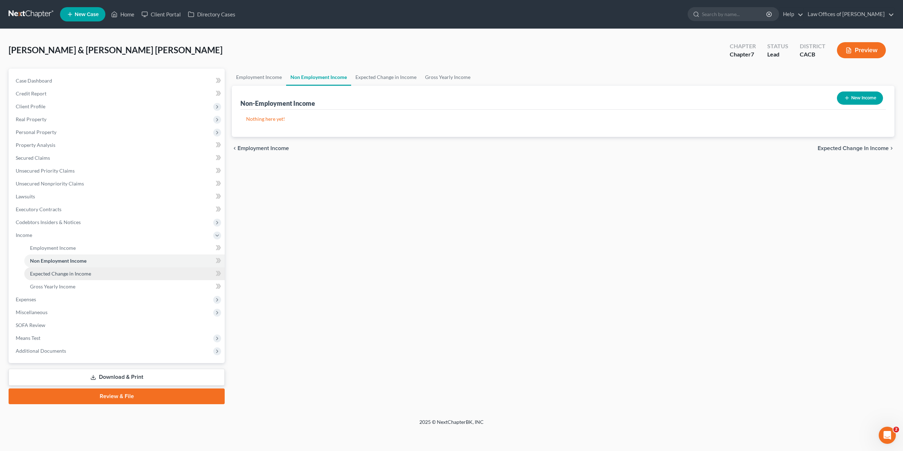
click at [60, 270] on span "Expected Change in Income" at bounding box center [60, 273] width 61 height 6
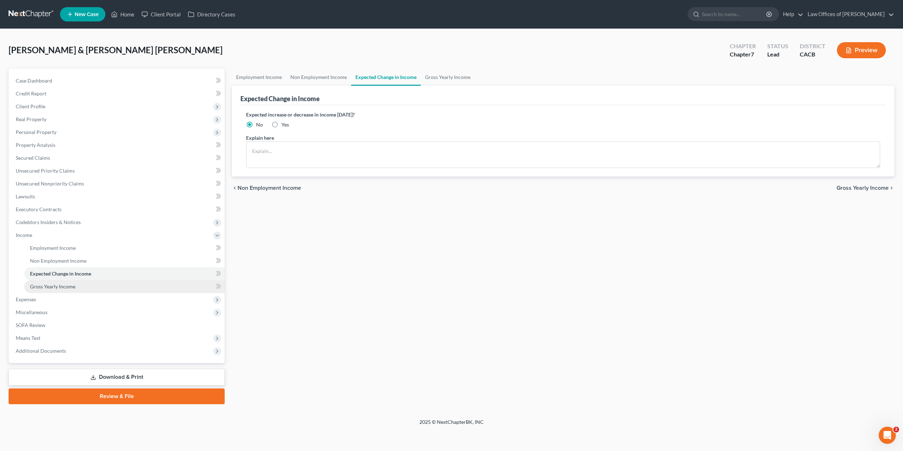
click at [56, 285] on span "Gross Yearly Income" at bounding box center [52, 286] width 45 height 6
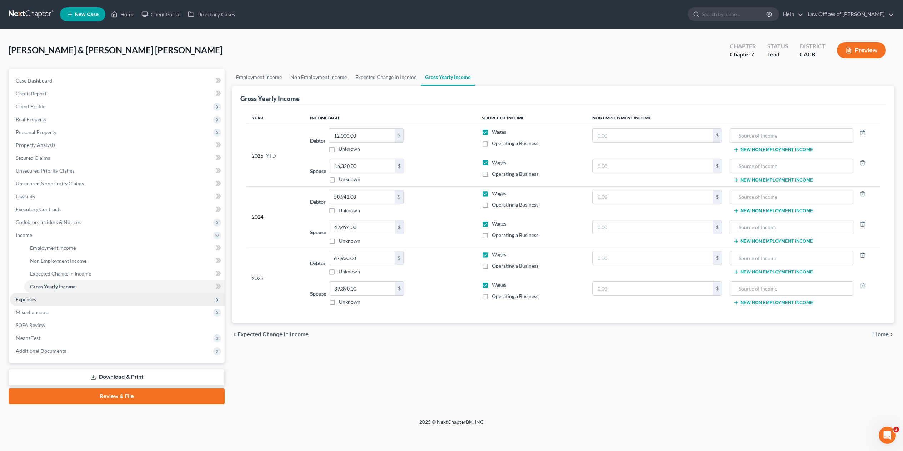
click at [26, 298] on span "Expenses" at bounding box center [26, 299] width 20 height 6
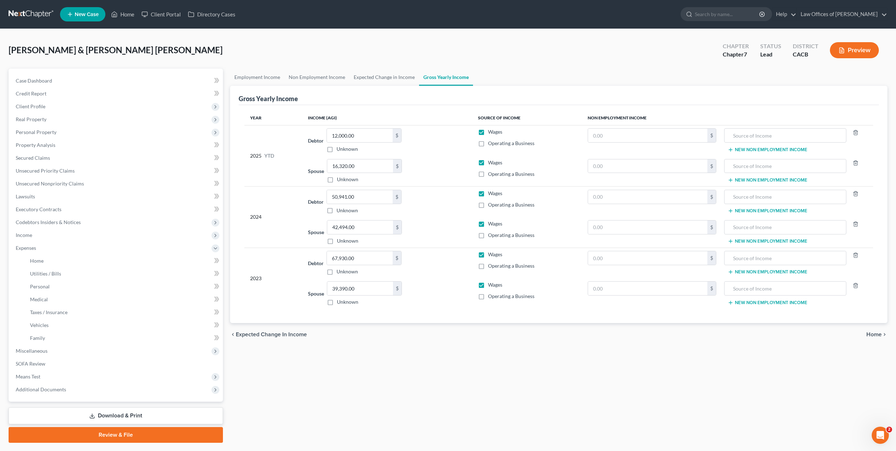
drag, startPoint x: 479, startPoint y: 342, endPoint x: 662, endPoint y: 318, distance: 184.2
click at [479, 342] on div "chevron_left Expected Change in Income Home chevron_right" at bounding box center [558, 334] width 657 height 23
click at [40, 298] on span "Medical" at bounding box center [39, 299] width 18 height 6
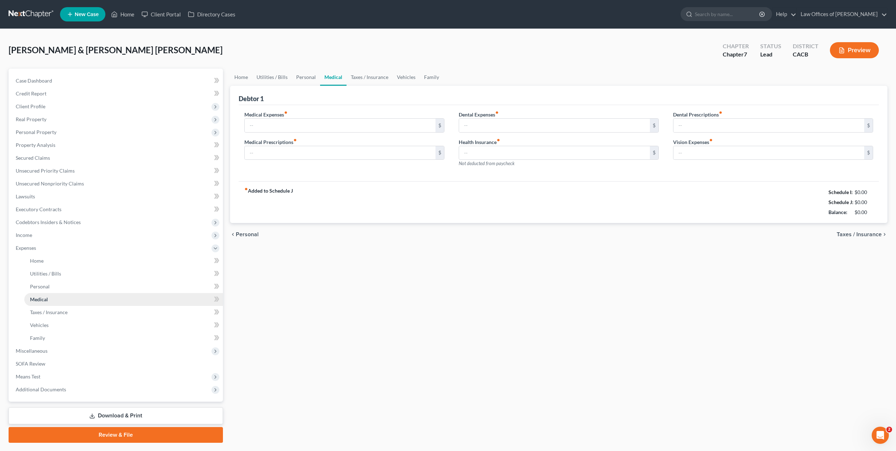
type input "100.00"
type input "0.00"
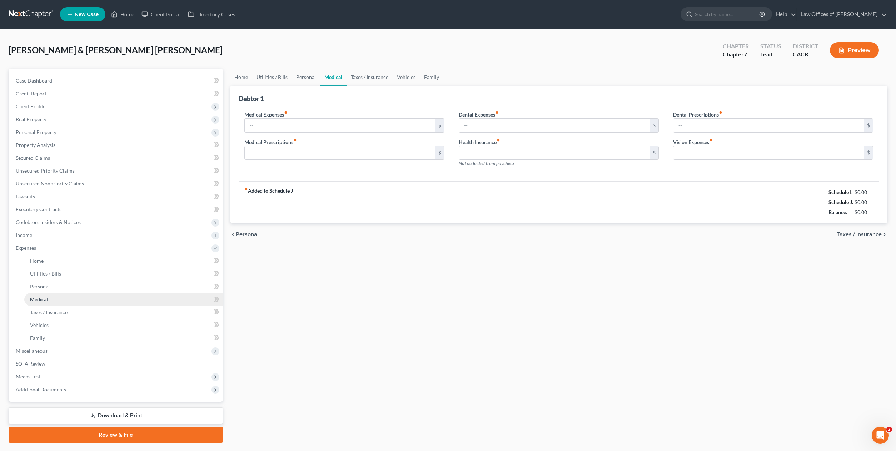
type input "0.00"
type input "120.00"
click at [519, 154] on input "0.00" at bounding box center [554, 153] width 191 height 14
drag, startPoint x: 742, startPoint y: 153, endPoint x: 736, endPoint y: 152, distance: 6.2
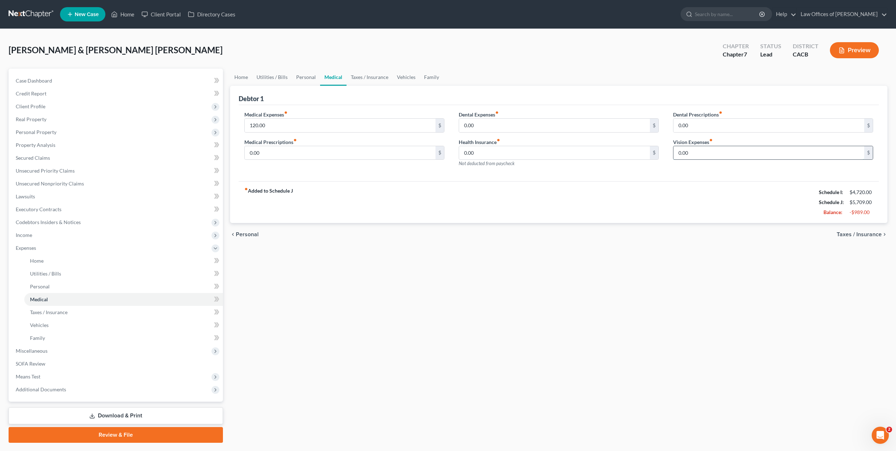
click at [742, 153] on input "0.00" at bounding box center [768, 153] width 191 height 14
click at [518, 124] on input "0.00" at bounding box center [554, 126] width 191 height 14
click at [517, 125] on input "0.00" at bounding box center [554, 126] width 191 height 14
click at [527, 156] on input "0.00" at bounding box center [554, 153] width 191 height 14
click at [529, 202] on div "fiber_manual_record Added to Schedule J Schedule I: $4,720.00 Schedule J: $5,70…" at bounding box center [559, 202] width 640 height 42
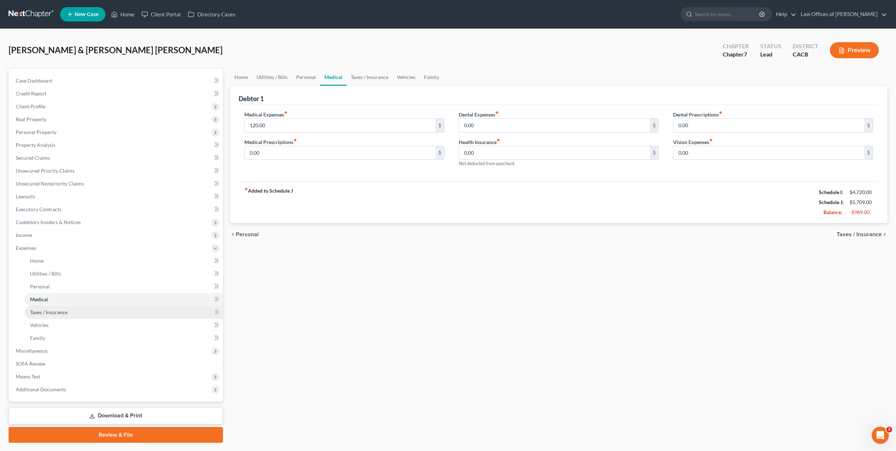
click at [56, 310] on span "Taxes / Insurance" at bounding box center [49, 312] width 38 height 6
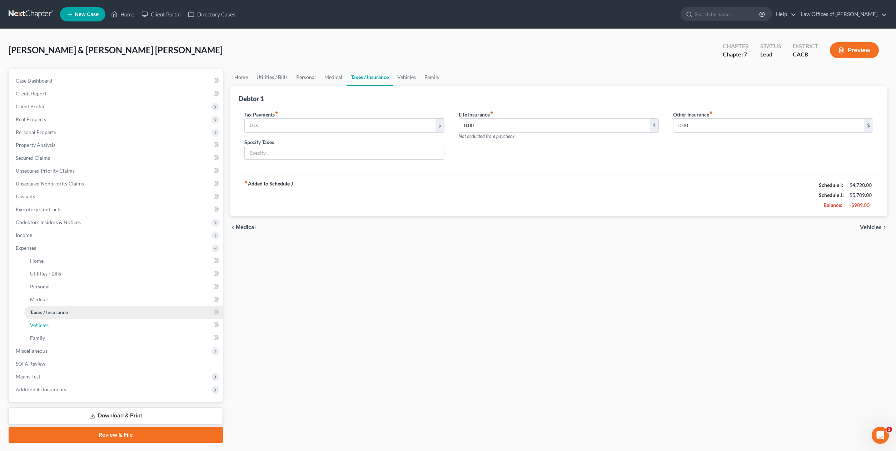
drag, startPoint x: 41, startPoint y: 322, endPoint x: 81, endPoint y: 312, distance: 40.5
click at [42, 322] on span "Vehicles" at bounding box center [39, 325] width 19 height 6
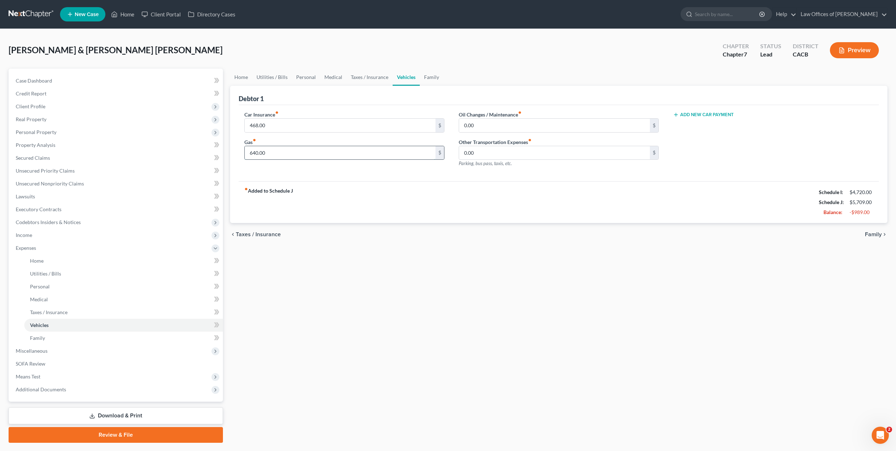
click at [298, 154] on input "640.00" at bounding box center [340, 153] width 191 height 14
click at [318, 169] on div "Car Insurance fiber_manual_record 468.00 $ Gas fiber_manual_record 640.00 $" at bounding box center [344, 142] width 214 height 62
click at [41, 335] on span "Family" at bounding box center [37, 338] width 15 height 6
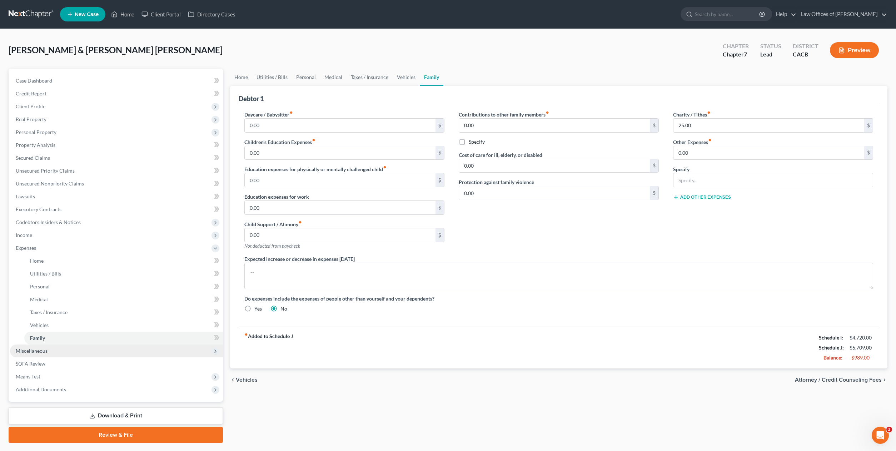
click at [46, 348] on span "Miscellaneous" at bounding box center [32, 351] width 32 height 6
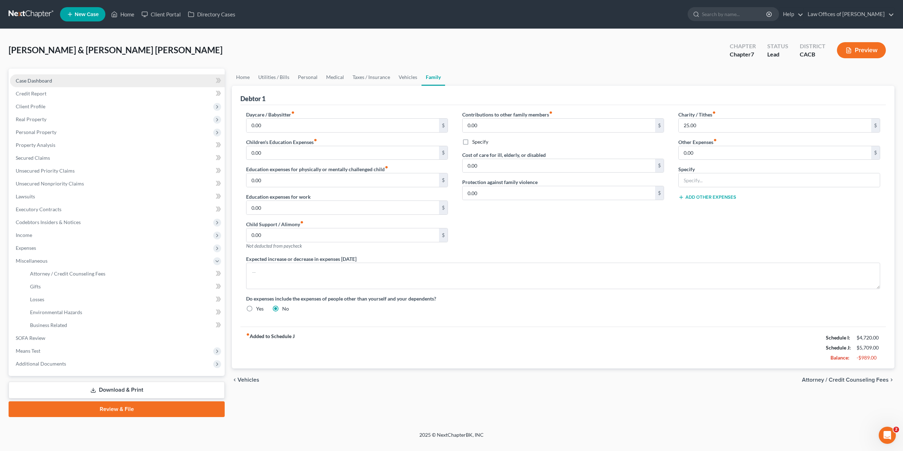
click at [37, 80] on span "Case Dashboard" at bounding box center [34, 81] width 36 height 6
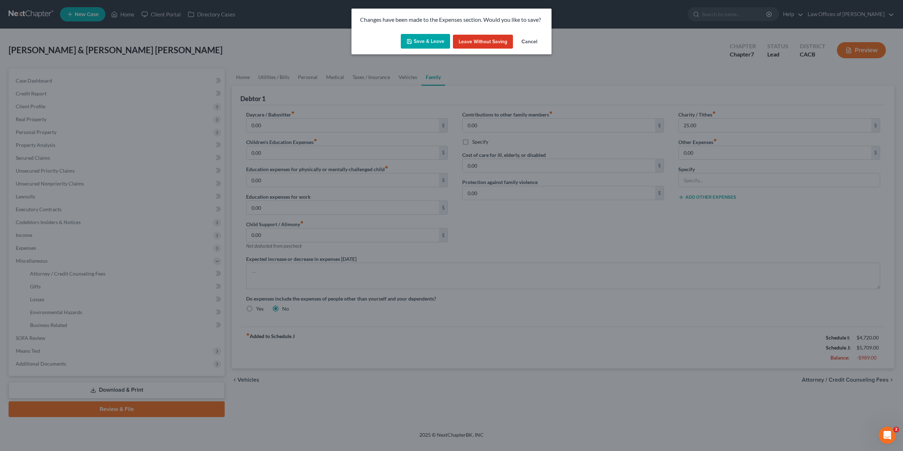
click at [435, 38] on button "Save & Leave" at bounding box center [425, 41] width 49 height 15
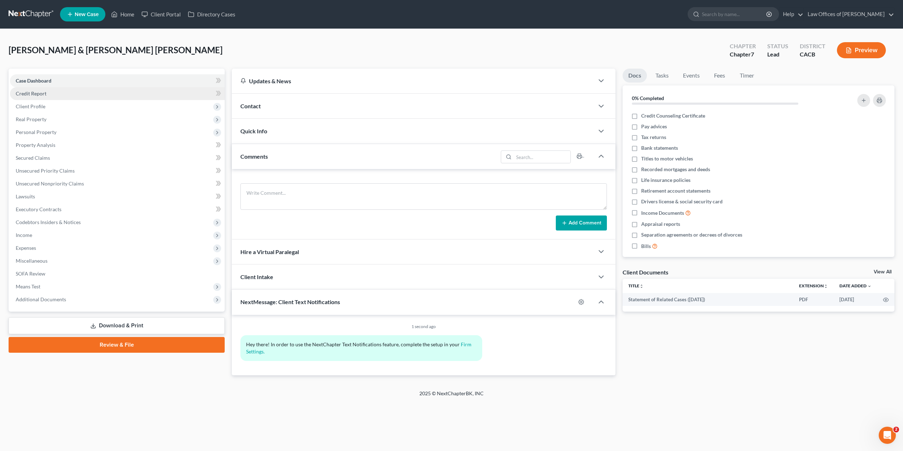
click at [39, 93] on span "Credit Report" at bounding box center [31, 93] width 31 height 6
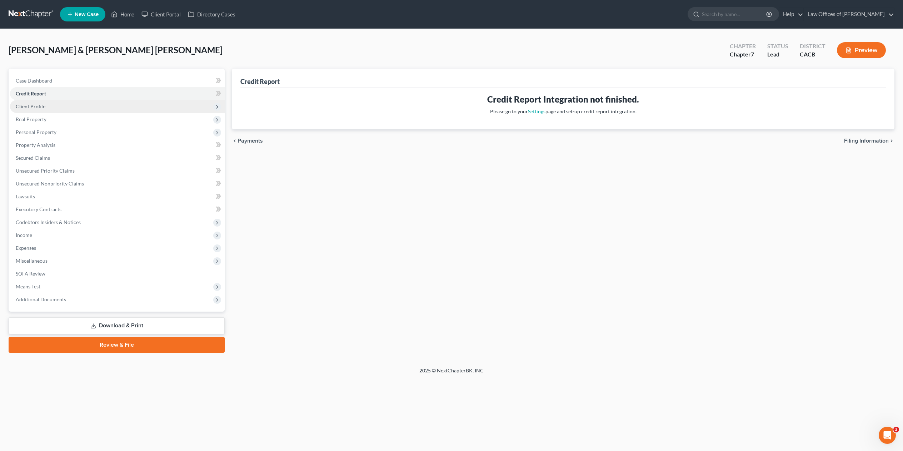
click at [38, 107] on span "Client Profile" at bounding box center [31, 106] width 30 height 6
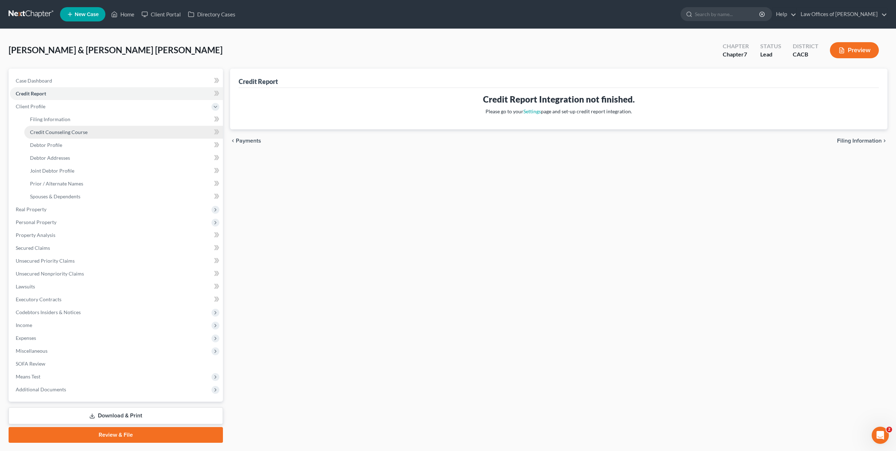
click at [69, 131] on span "Credit Counseling Course" at bounding box center [59, 132] width 58 height 6
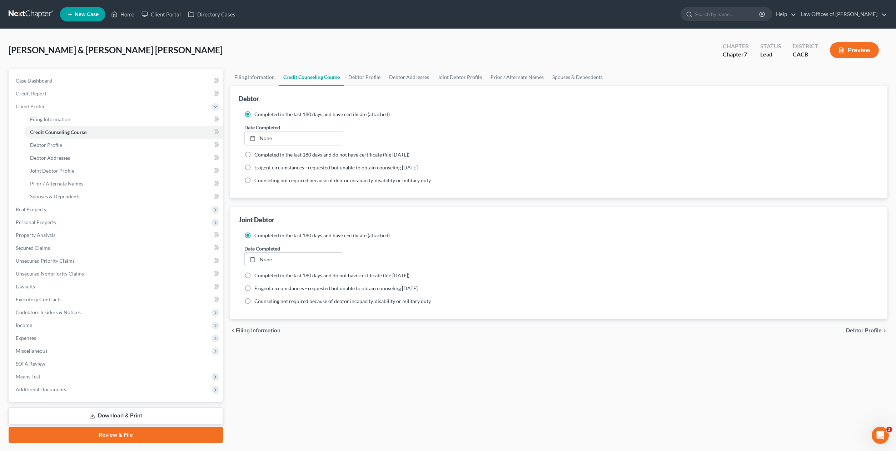
click at [446, 131] on div "Date Completed None close Date Time chevron_left October 2025 chevron_right Su …" at bounding box center [559, 135] width 636 height 22
click at [29, 222] on span "Personal Property" at bounding box center [36, 222] width 41 height 6
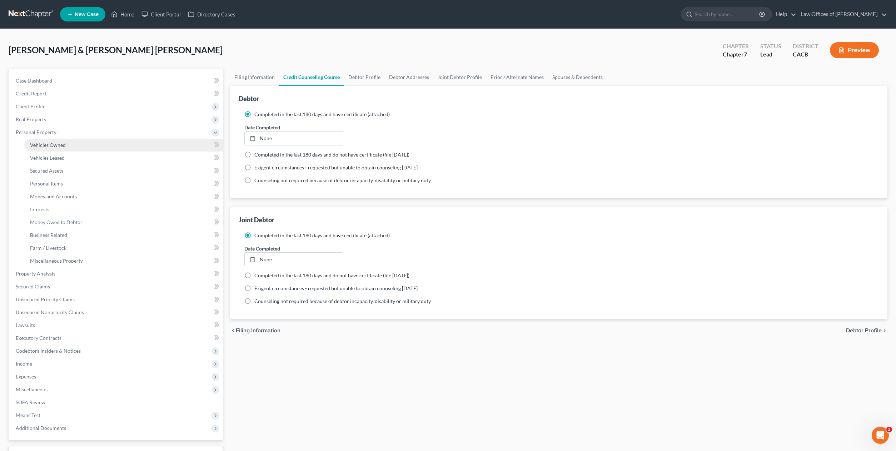
click at [51, 144] on span "Vehicles Owned" at bounding box center [48, 145] width 36 height 6
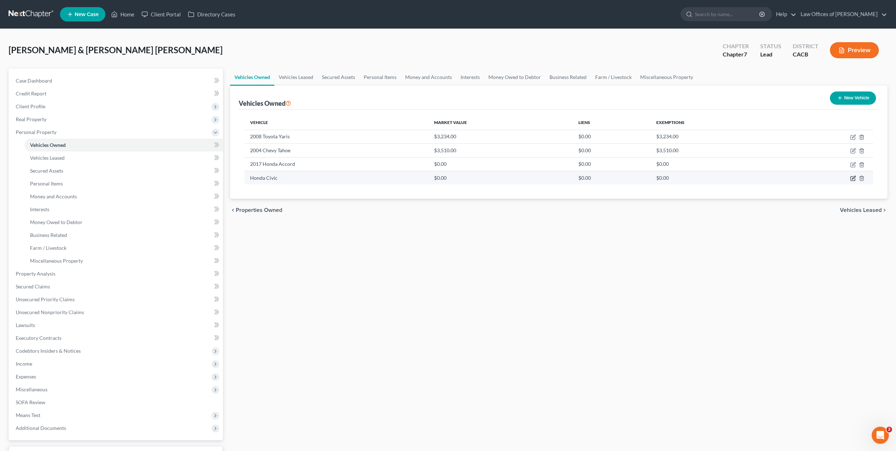
click at [852, 178] on icon "button" at bounding box center [853, 177] width 3 height 3
select select "0"
select select "2"
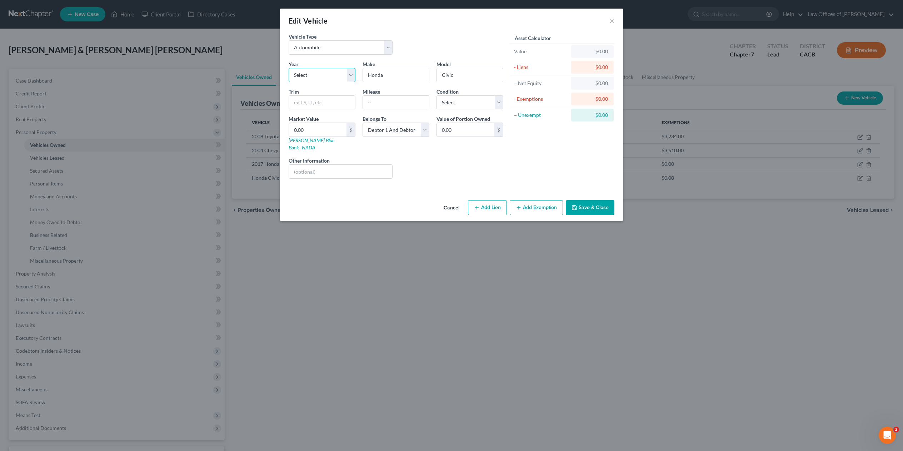
drag, startPoint x: 350, startPoint y: 74, endPoint x: 346, endPoint y: 80, distance: 7.5
click at [350, 74] on select "Select 2026 2025 2024 2023 2022 2021 2020 2019 2018 2017 2016 2015 2014 2013 20…" at bounding box center [322, 75] width 67 height 14
select select "5"
click at [289, 68] on select "Select 2026 2025 2024 2023 2022 2021 2020 2019 2018 2017 2016 2015 2014 2013 20…" at bounding box center [322, 75] width 67 height 14
click at [396, 106] on input "text" at bounding box center [396, 103] width 66 height 14
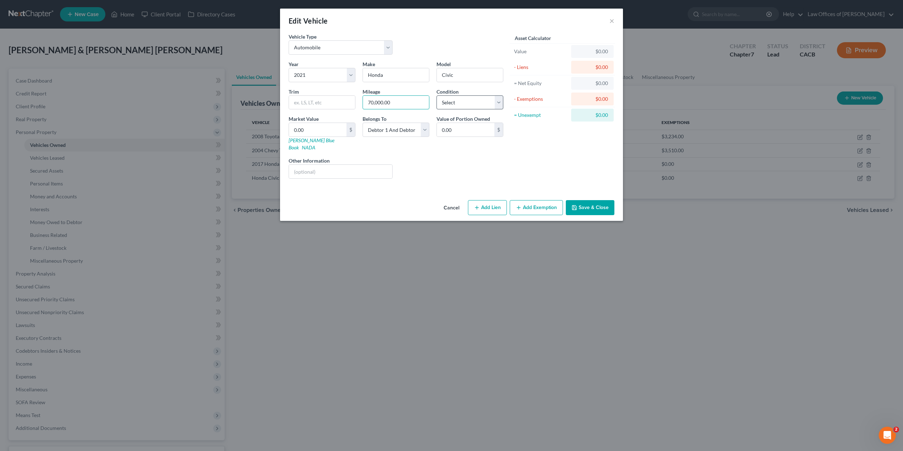
type input "70,000.00"
click at [497, 99] on select "Select Excellent Very Good Good Fair Poor" at bounding box center [470, 102] width 67 height 14
select select "3"
click at [437, 95] on select "Select Excellent Very Good Good Fair Poor" at bounding box center [470, 102] width 67 height 14
click at [590, 200] on button "Save & Close" at bounding box center [590, 207] width 49 height 15
